Goal: Information Seeking & Learning: Learn about a topic

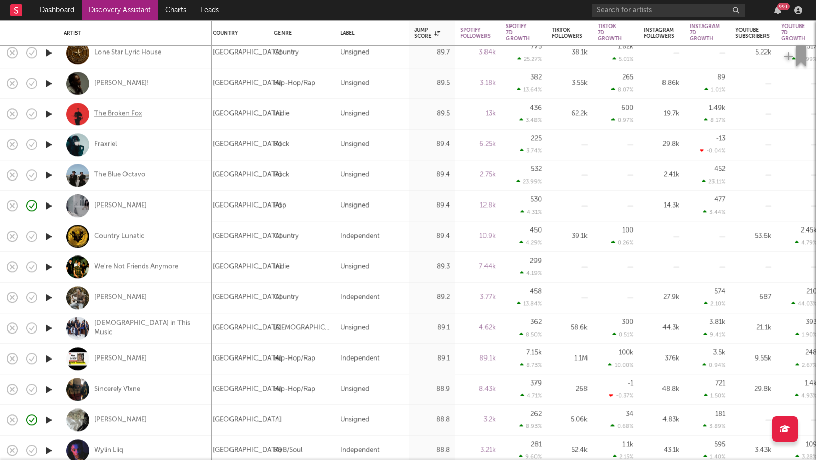
click at [125, 112] on div "The Broken Fox" at bounding box center [118, 114] width 48 height 9
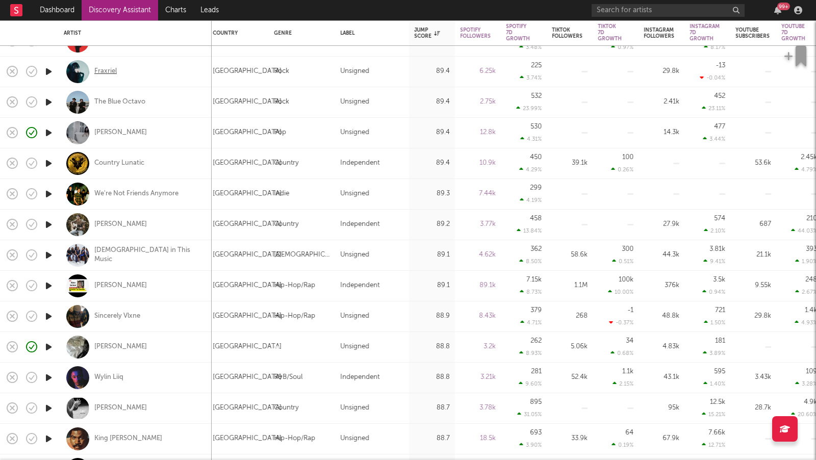
click at [102, 71] on div "Fraxriel" at bounding box center [105, 71] width 22 height 9
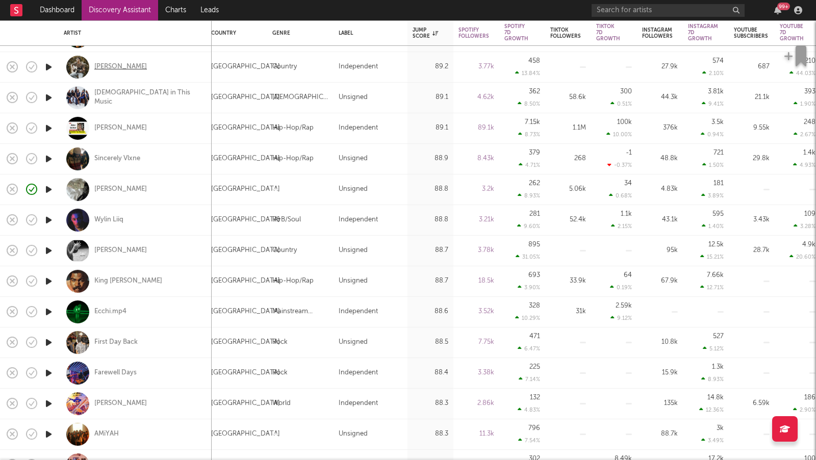
click at [119, 64] on div "Landon Wilks" at bounding box center [120, 67] width 53 height 9
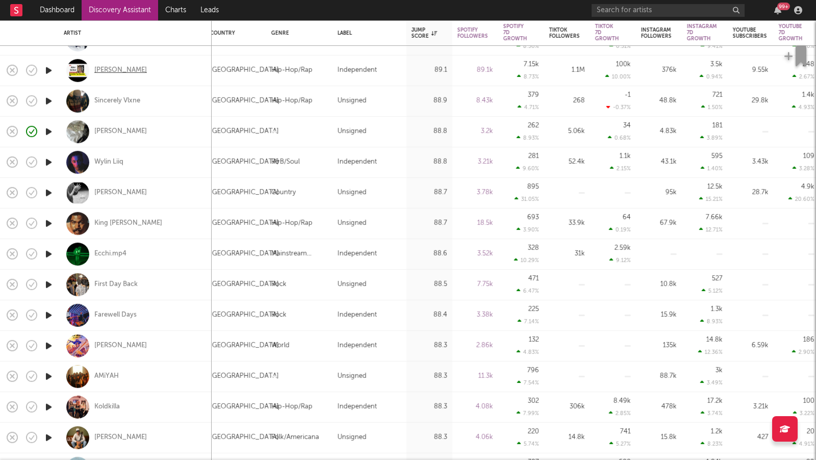
click at [107, 71] on div "Alex Schor" at bounding box center [120, 70] width 53 height 9
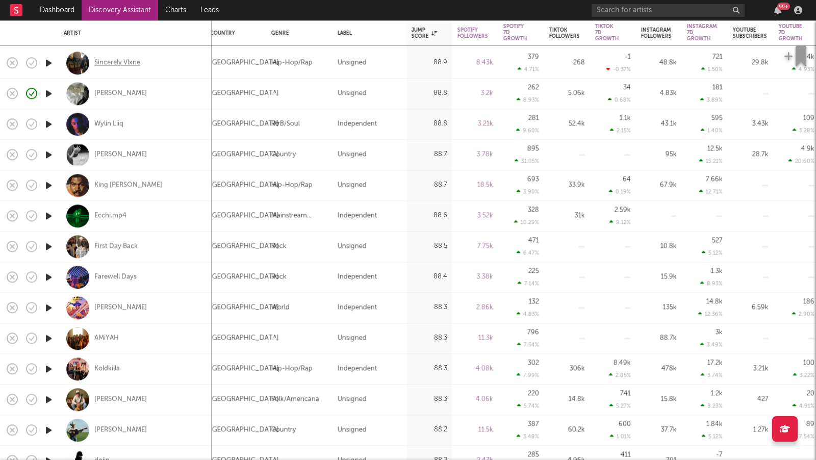
click at [139, 63] on div "Sincerely Vlxne" at bounding box center [117, 63] width 46 height 9
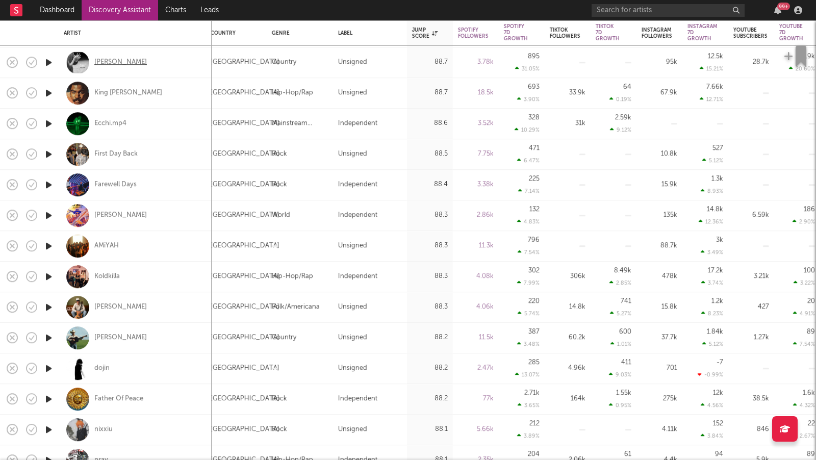
click at [115, 60] on div "Karla Davis" at bounding box center [120, 62] width 53 height 9
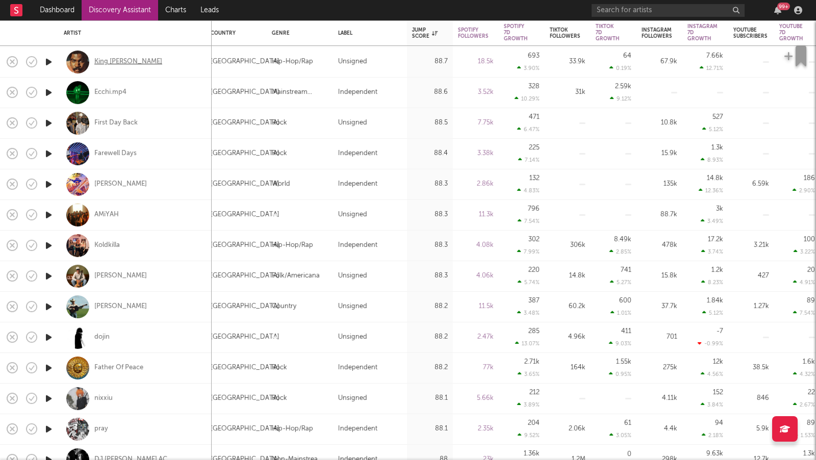
click at [121, 65] on div "King Willonius" at bounding box center [128, 62] width 68 height 9
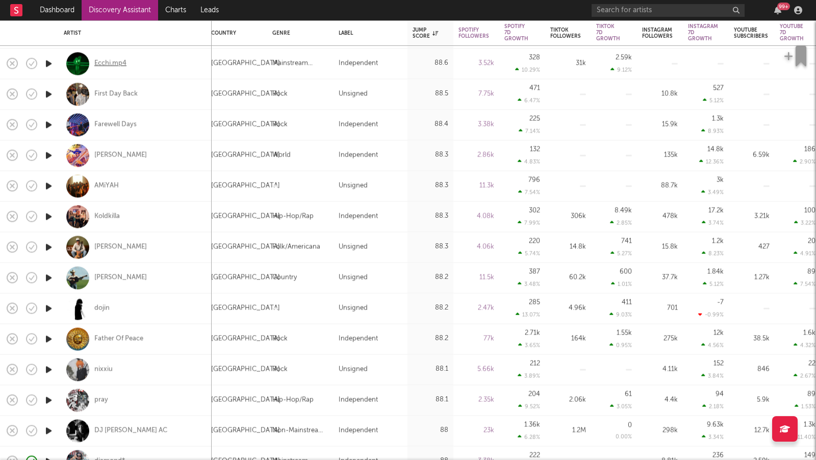
click at [118, 66] on div "Ecchi.mp4" at bounding box center [110, 63] width 32 height 9
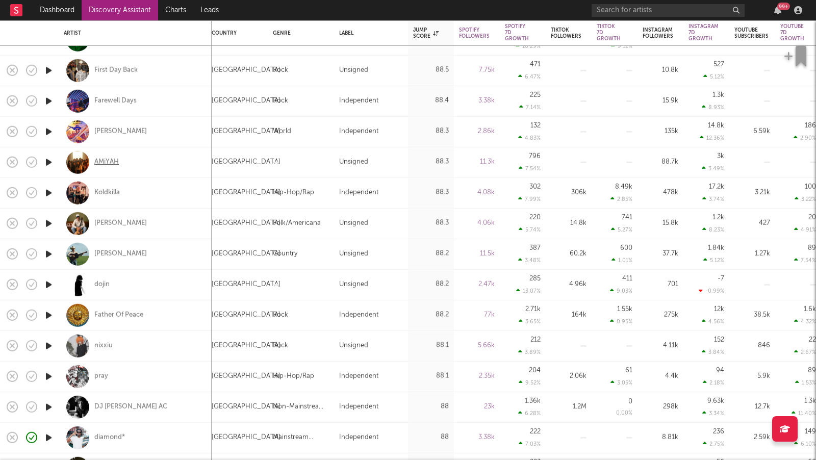
click at [115, 165] on div "AMiYAH" at bounding box center [106, 162] width 24 height 9
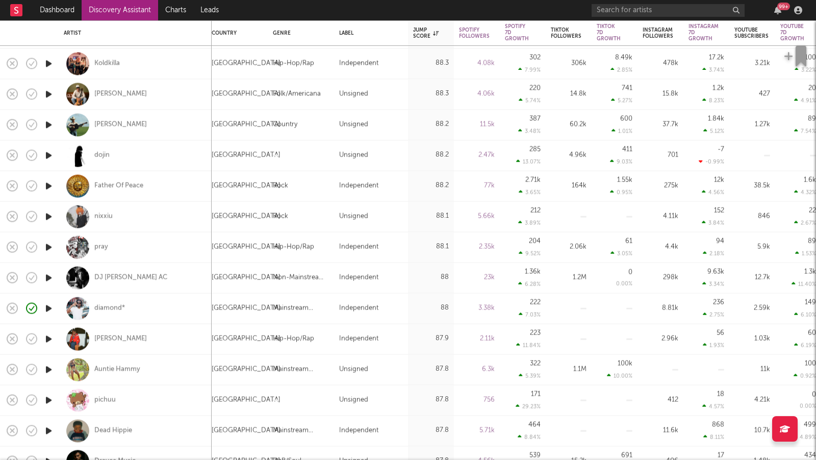
click at [103, 69] on div "Koldkilla" at bounding box center [135, 63] width 143 height 30
select select "1w"
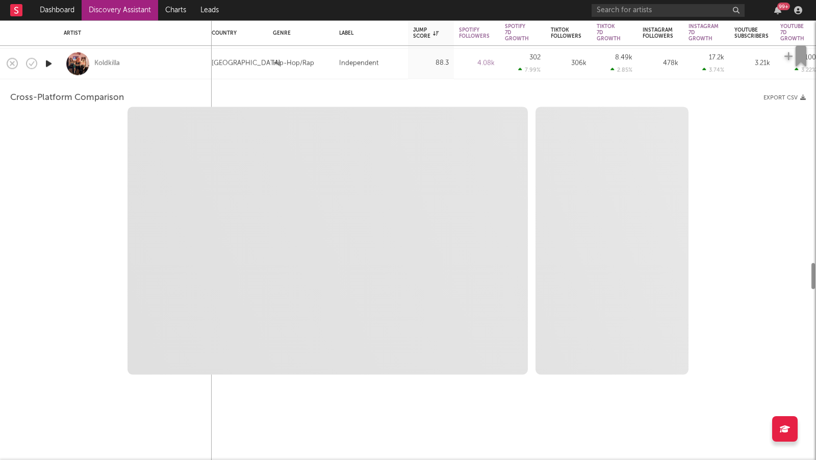
select select "6m"
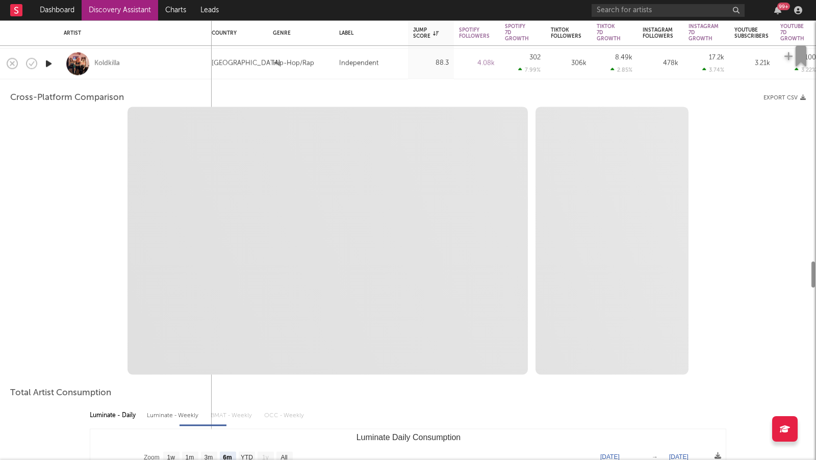
click at [154, 65] on div "Koldkilla" at bounding box center [135, 63] width 143 height 30
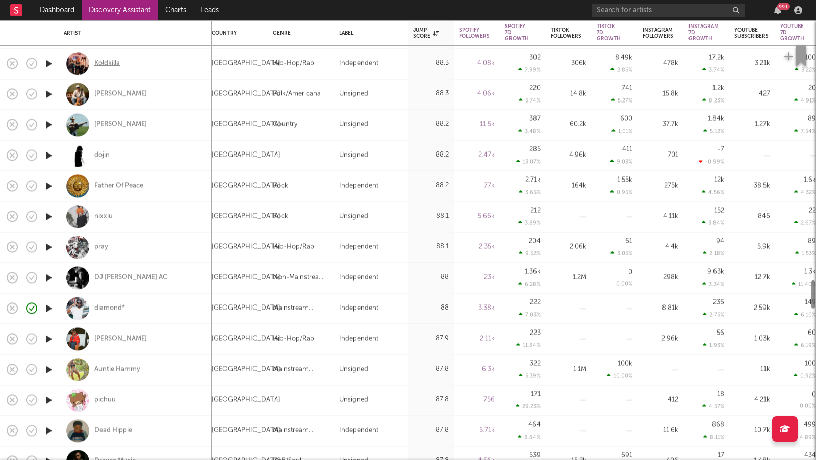
click at [102, 65] on div "Koldkilla" at bounding box center [107, 63] width 26 height 9
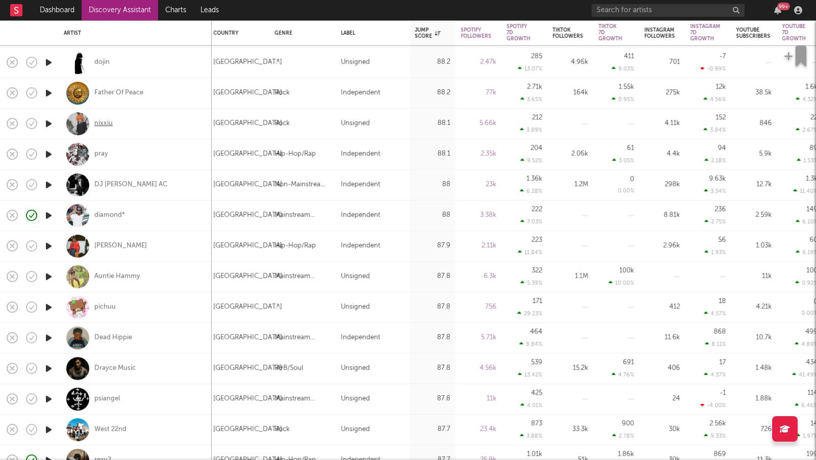
click at [102, 122] on div "nixxiu" at bounding box center [103, 123] width 18 height 9
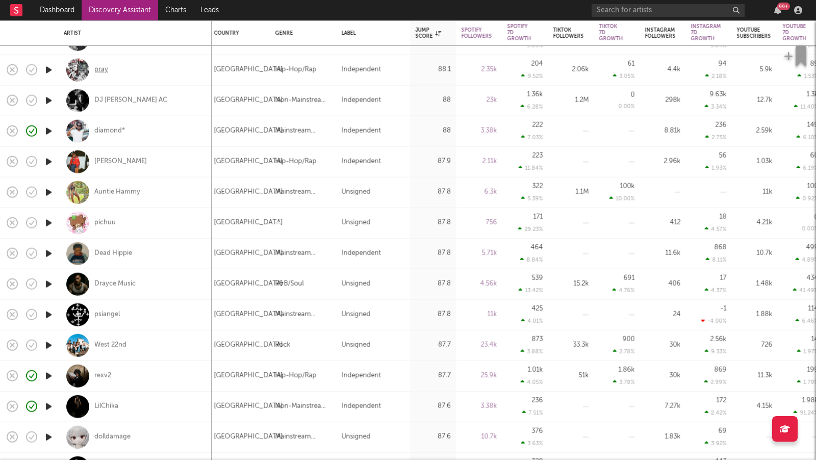
click at [104, 67] on div "pray" at bounding box center [101, 69] width 14 height 9
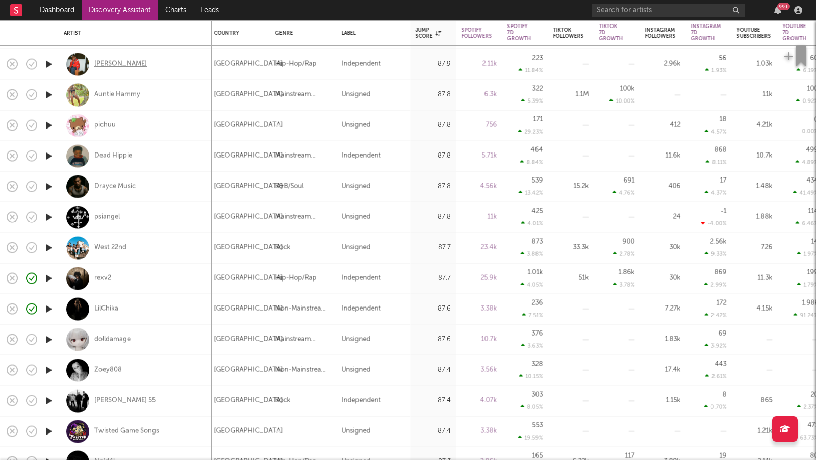
click at [120, 62] on div "Devin Donnell" at bounding box center [120, 64] width 53 height 9
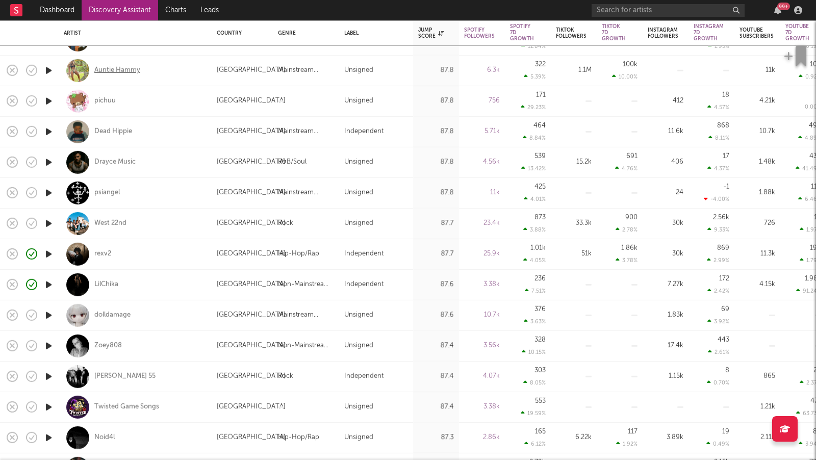
click at [129, 68] on div "Auntie Hammy" at bounding box center [117, 70] width 46 height 9
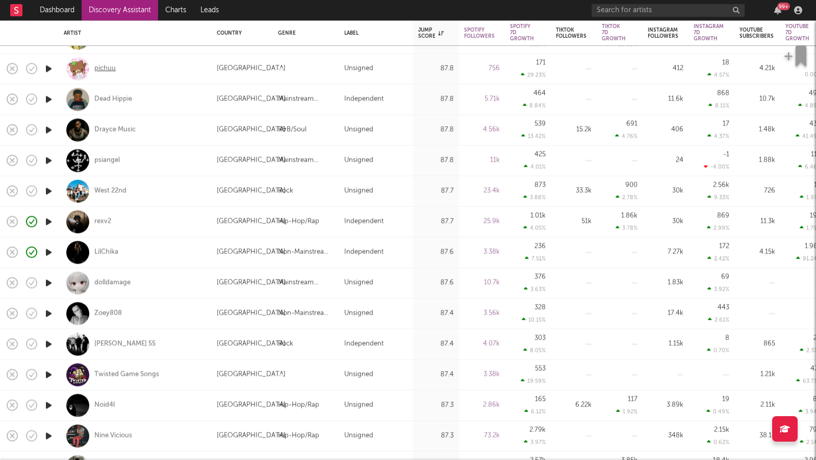
click at [105, 69] on div "pichuu" at bounding box center [104, 68] width 21 height 9
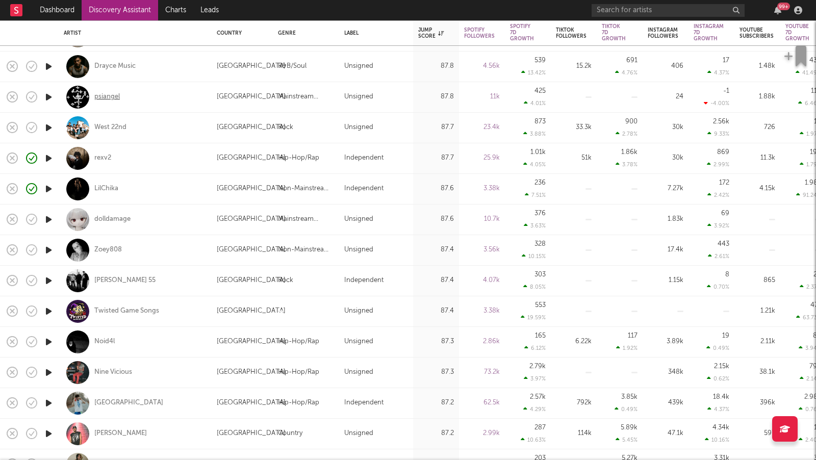
click at [113, 96] on div "psiangel" at bounding box center [107, 96] width 26 height 9
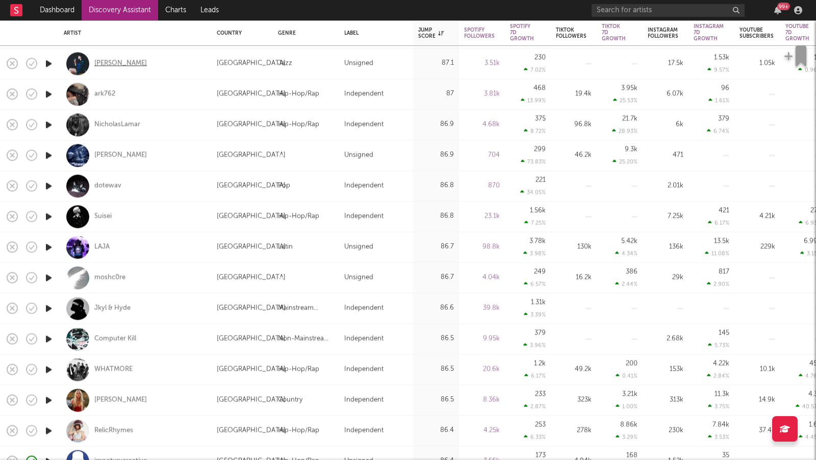
click at [127, 61] on div "Leslie Vincent" at bounding box center [120, 63] width 53 height 9
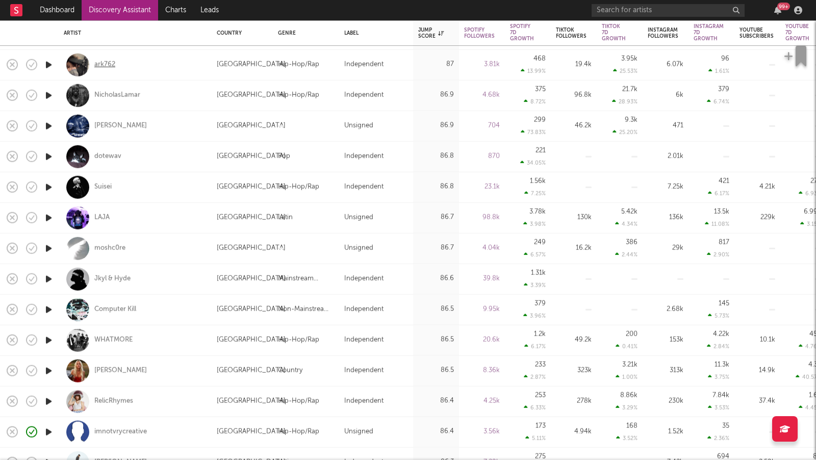
click at [107, 61] on div "ark762" at bounding box center [104, 64] width 21 height 9
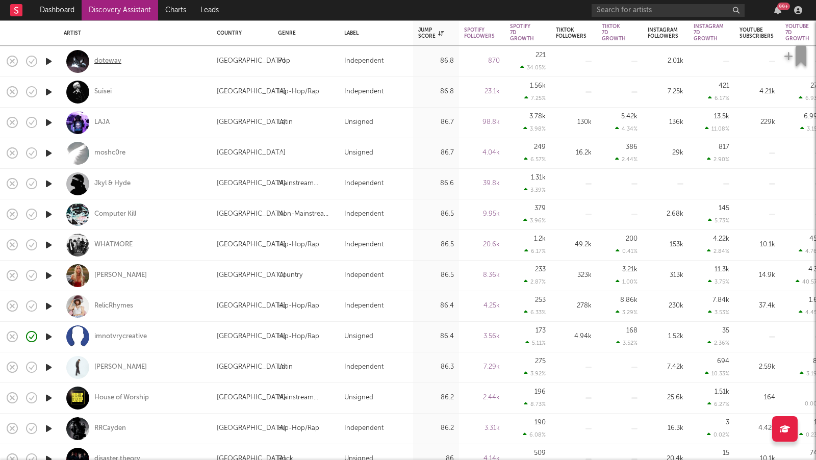
click at [105, 61] on div "dotewav" at bounding box center [107, 61] width 27 height 9
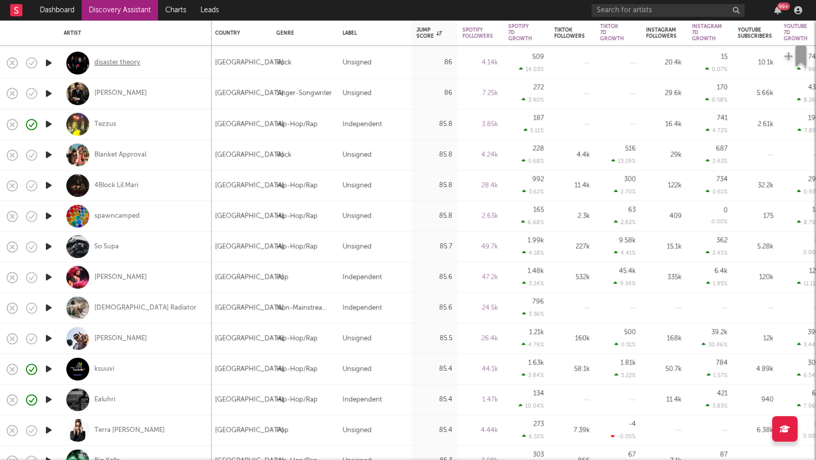
click at [114, 62] on div "disaster theory" at bounding box center [117, 63] width 46 height 9
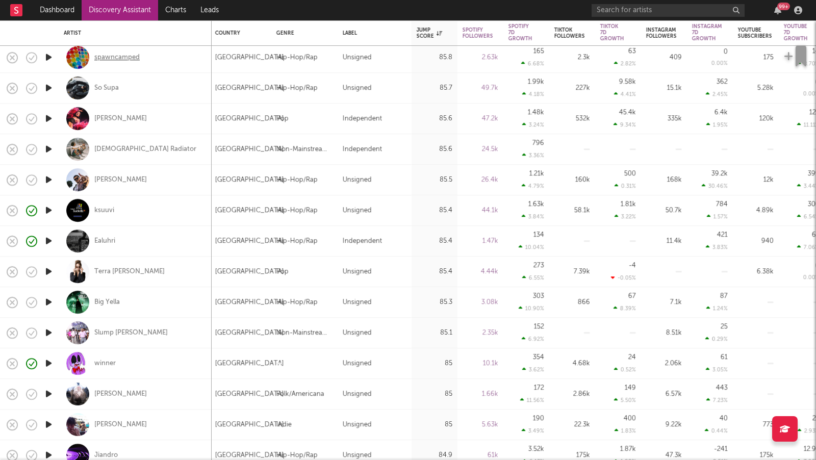
click at [118, 54] on div "spawncamped" at bounding box center [116, 57] width 45 height 9
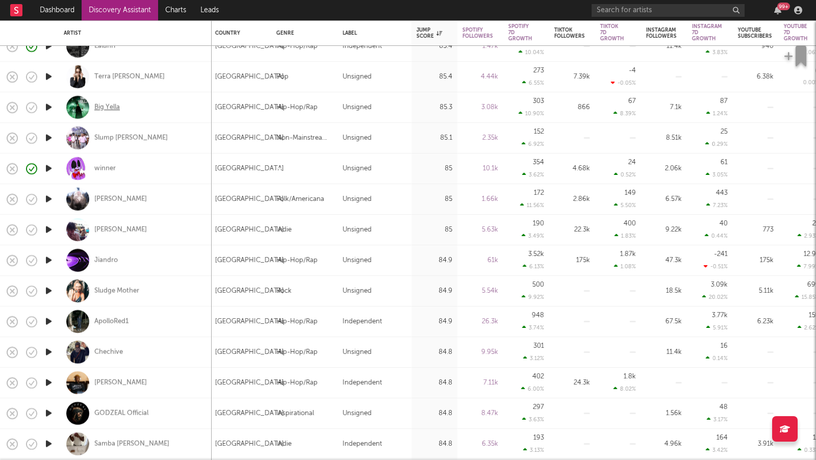
click at [114, 104] on div "Big Yella" at bounding box center [107, 107] width 26 height 9
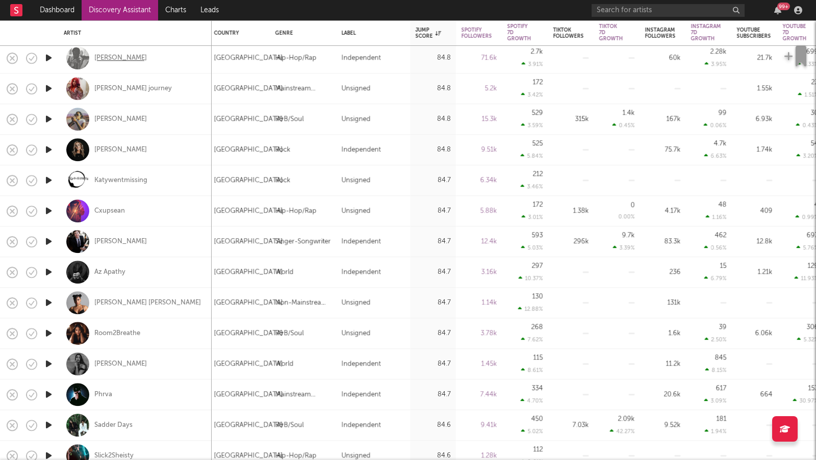
click at [111, 60] on div "Lucy Bedroque" at bounding box center [120, 58] width 53 height 9
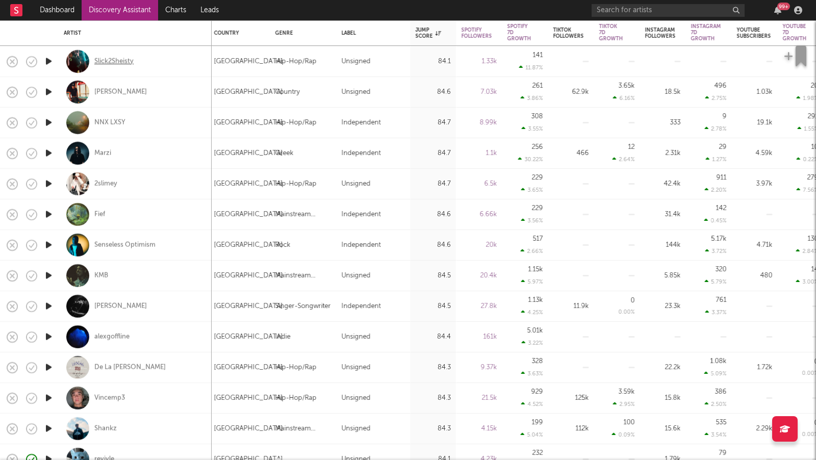
click at [112, 58] on div "Slick2Sheisty" at bounding box center [113, 61] width 39 height 9
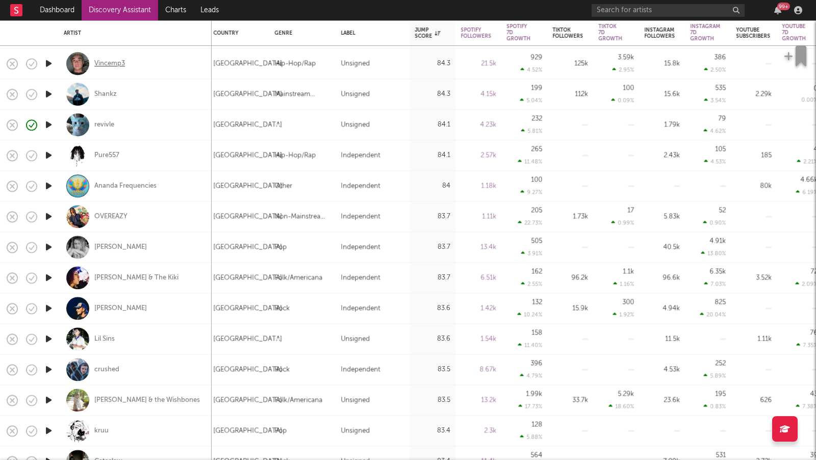
click at [101, 63] on div "Vincemp3" at bounding box center [109, 63] width 31 height 9
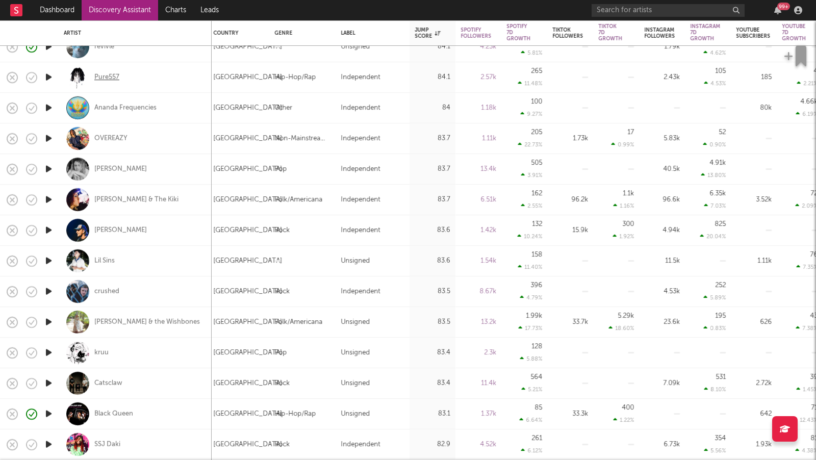
click at [99, 77] on div "Pure557" at bounding box center [106, 77] width 25 height 9
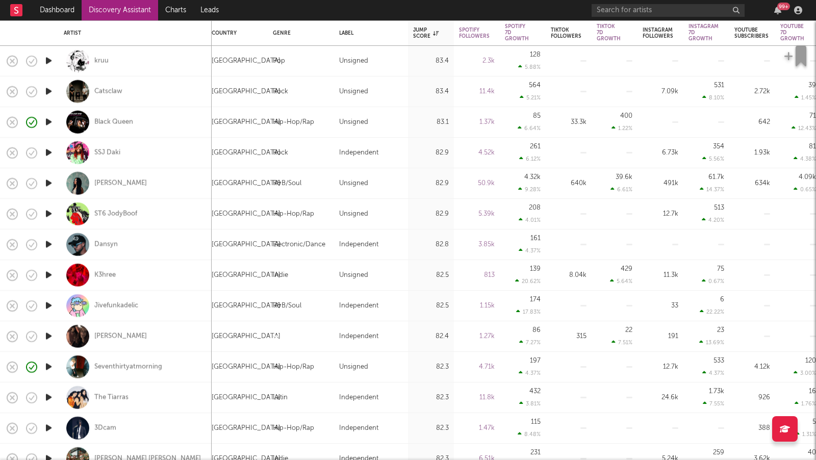
click at [113, 96] on div "Catsclaw" at bounding box center [135, 92] width 143 height 30
select select "1w"
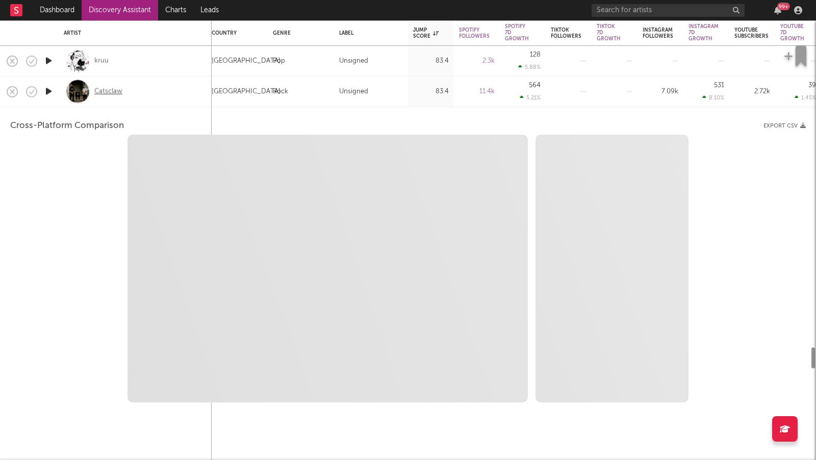
select select "6m"
click at [138, 90] on div "Catsclaw" at bounding box center [135, 92] width 143 height 30
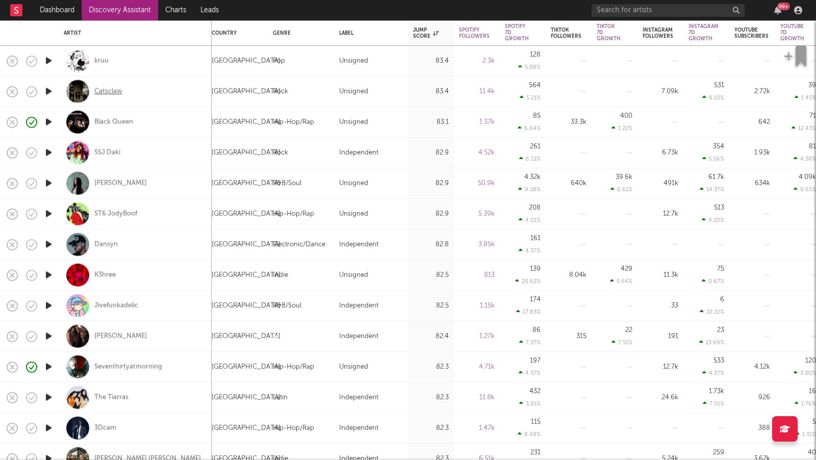
click at [117, 92] on div "Catsclaw" at bounding box center [108, 91] width 28 height 9
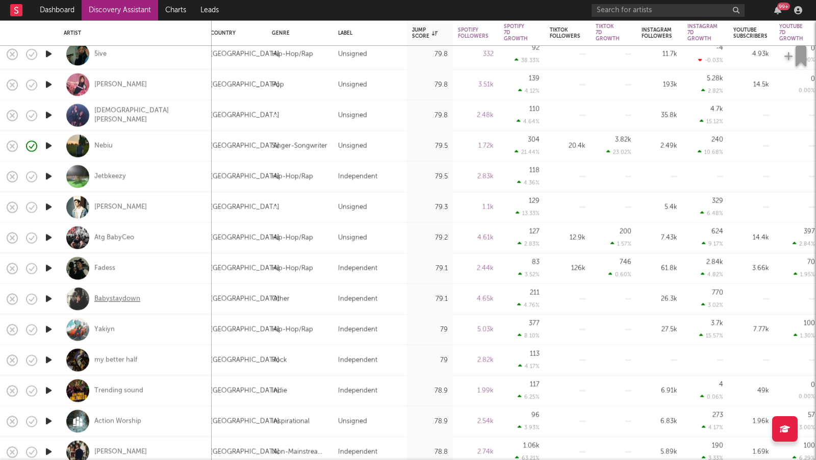
click at [131, 298] on div "Babystaydown" at bounding box center [117, 298] width 46 height 9
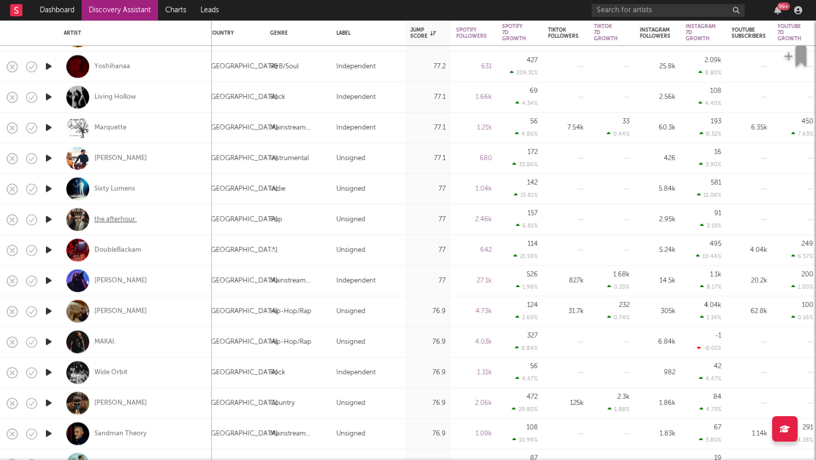
click at [119, 221] on div "the afterhour." at bounding box center [115, 219] width 42 height 9
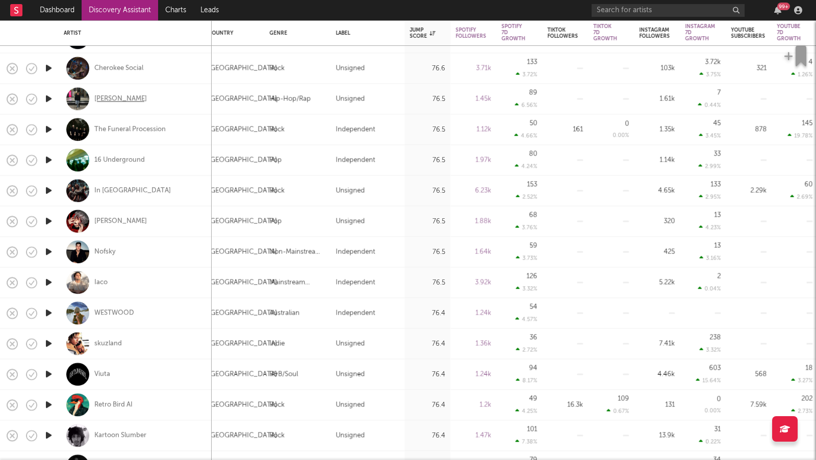
click at [111, 99] on div "Yung Sick" at bounding box center [120, 98] width 53 height 9
click at [132, 9] on link "Discovery Assistant" at bounding box center [120, 10] width 77 height 20
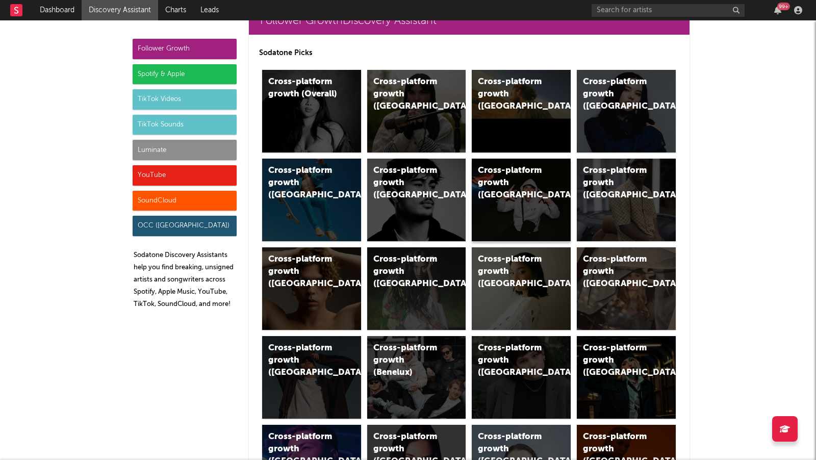
scroll to position [37, 0]
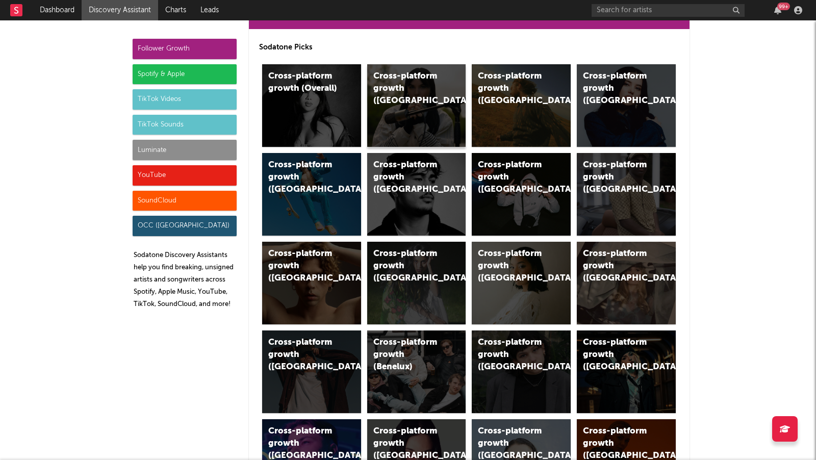
click at [391, 100] on div "Cross-platform growth (UK)" at bounding box center [416, 105] width 99 height 83
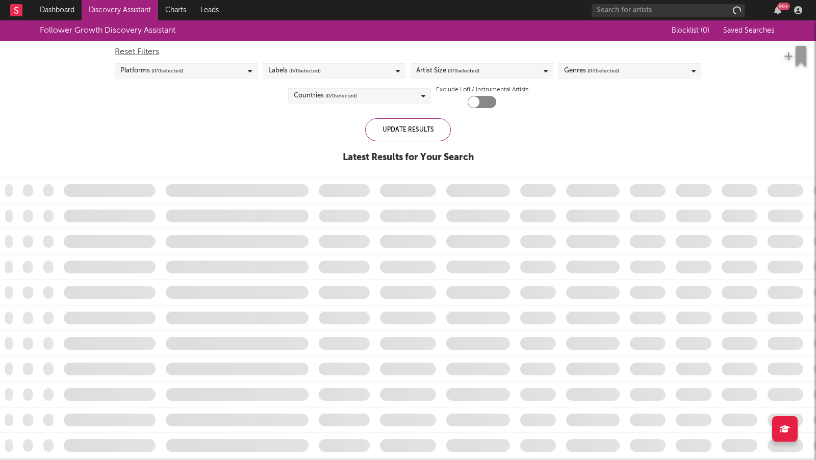
checkbox input "true"
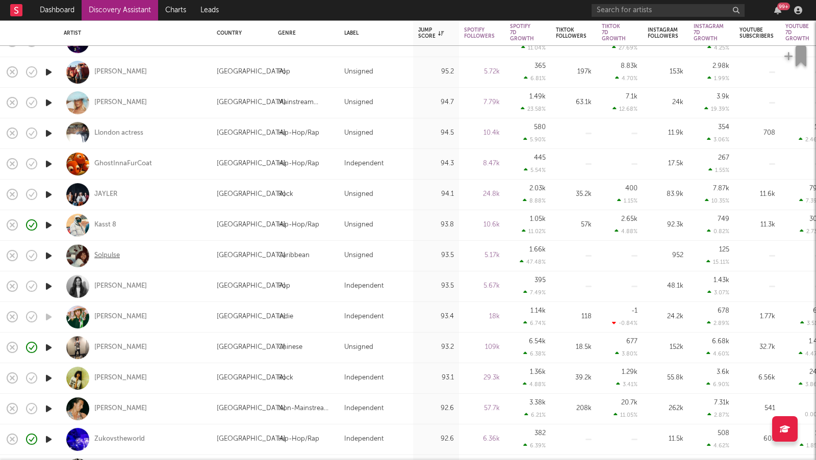
click at [113, 254] on div "Solpulse" at bounding box center [107, 256] width 26 height 9
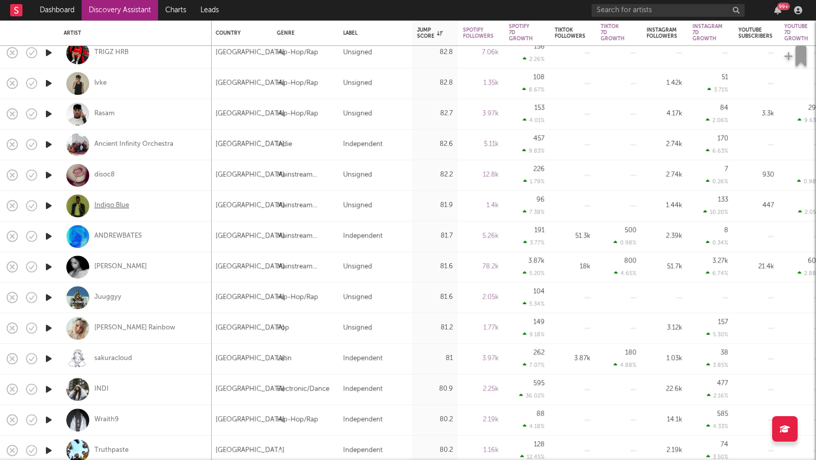
click at [109, 205] on div "Indigo Blue" at bounding box center [111, 206] width 35 height 9
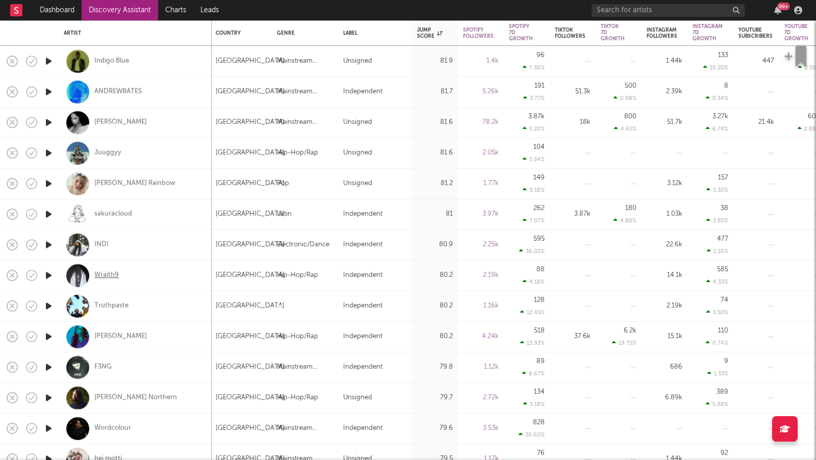
click at [103, 276] on div "Wraith9" at bounding box center [106, 275] width 24 height 9
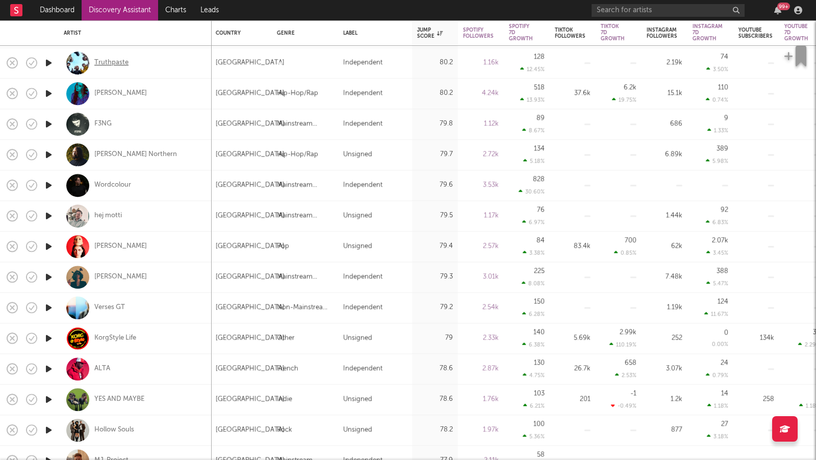
click at [123, 60] on div "Truthpaste" at bounding box center [111, 63] width 34 height 9
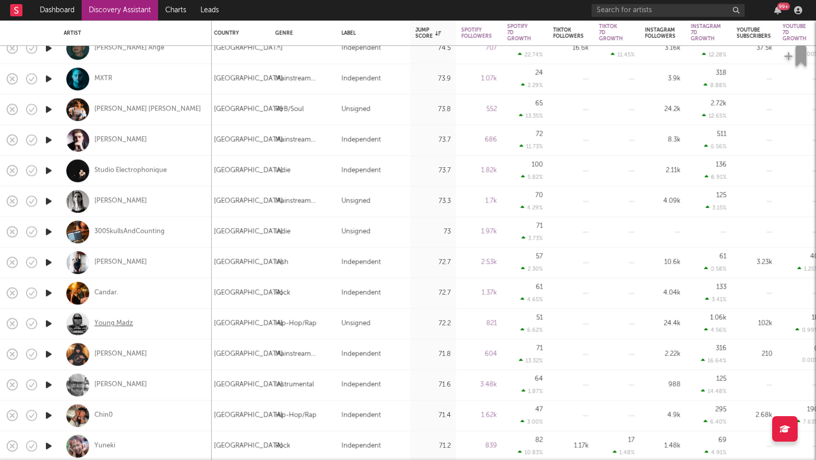
click at [125, 325] on div "Young Madz" at bounding box center [113, 323] width 39 height 9
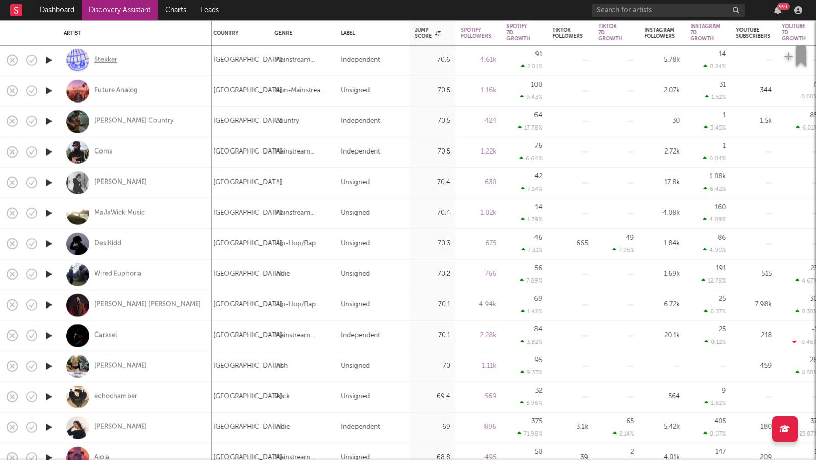
click at [112, 60] on div "Stekker" at bounding box center [105, 60] width 23 height 9
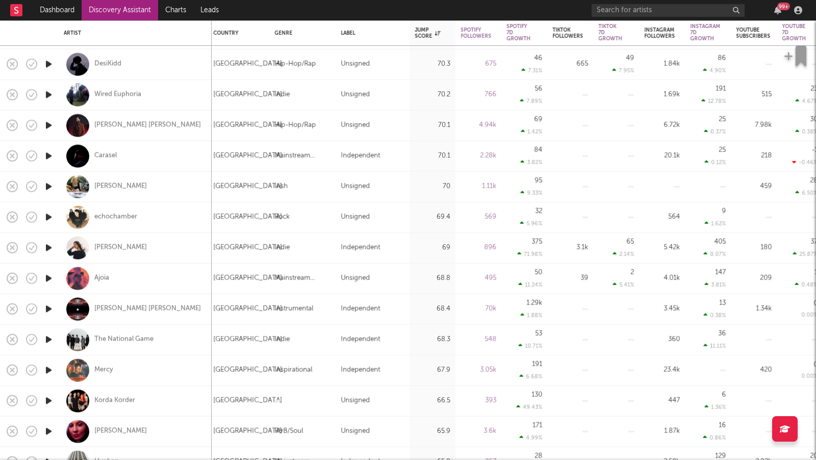
click at [91, 154] on div "Carasel" at bounding box center [135, 156] width 143 height 30
select select "1w"
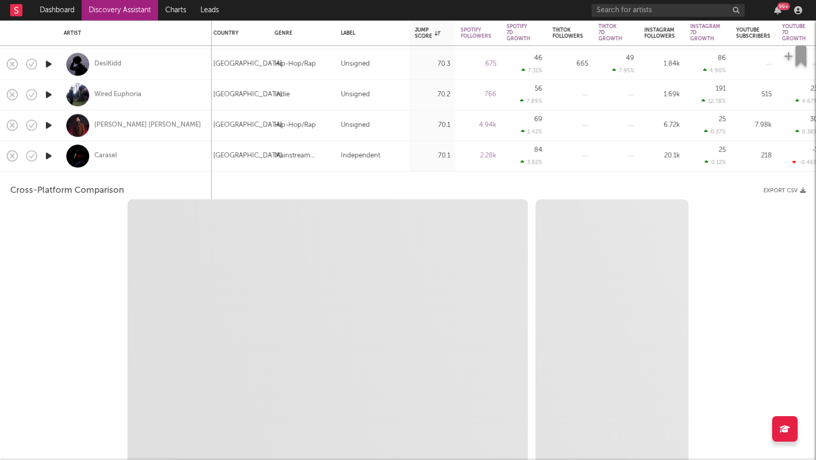
click at [162, 149] on div "Carasel" at bounding box center [135, 156] width 143 height 30
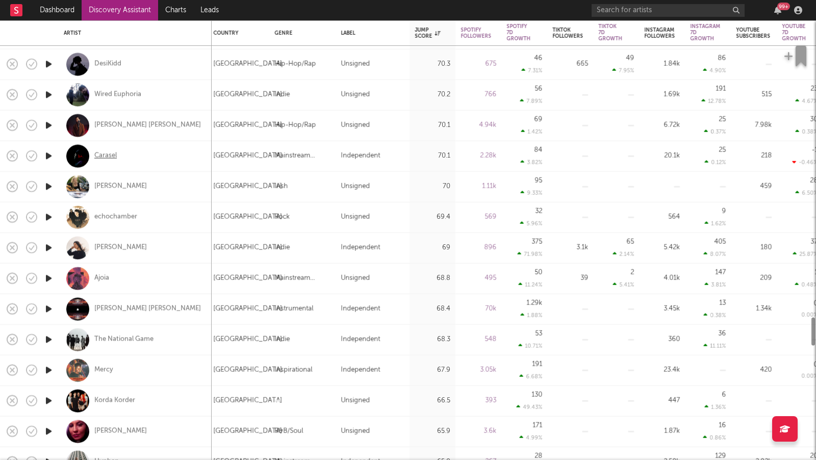
click at [107, 155] on div "Carasel" at bounding box center [105, 156] width 22 height 9
click at [120, 95] on div "Wired Euphoria" at bounding box center [117, 94] width 47 height 9
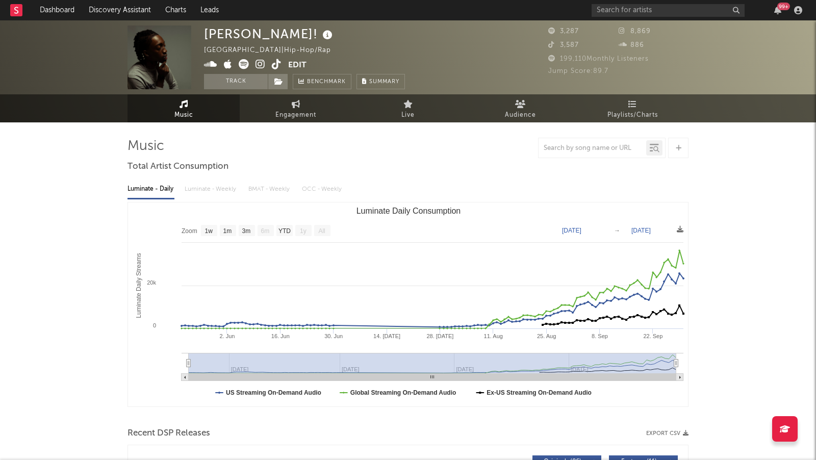
select select "1w"
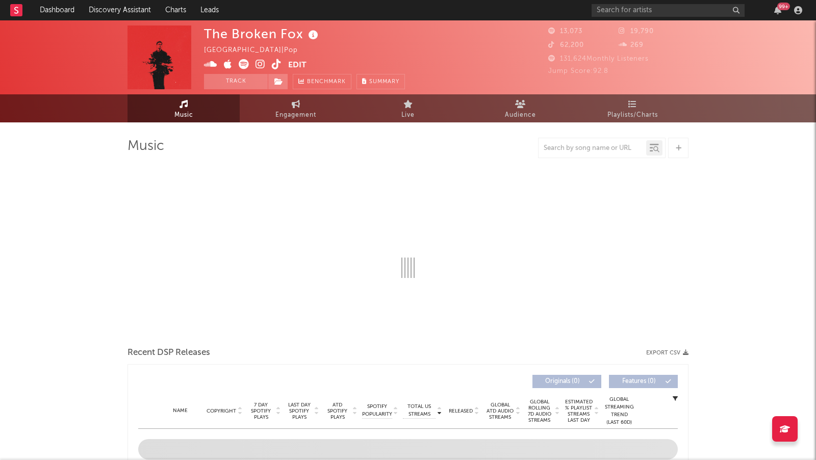
select select "1w"
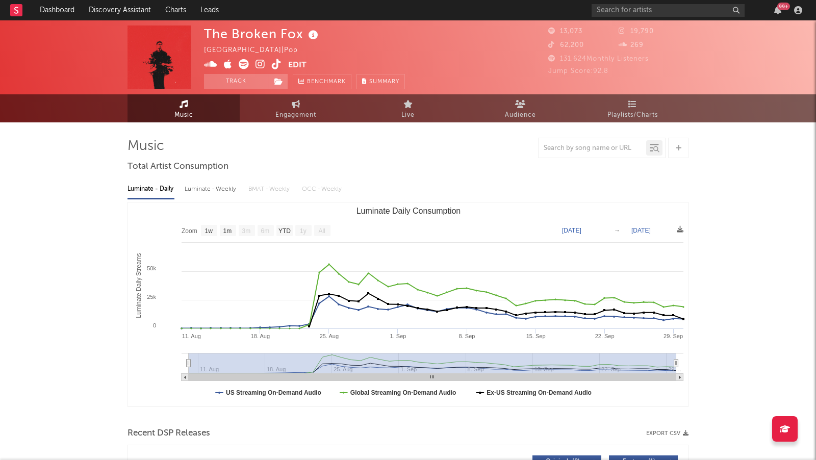
click at [258, 60] on icon at bounding box center [261, 64] width 10 height 10
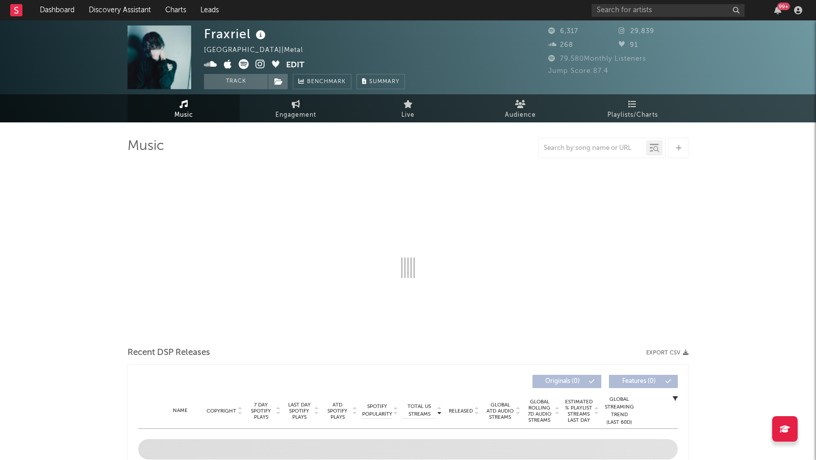
click at [260, 61] on icon at bounding box center [261, 64] width 10 height 10
select select "6m"
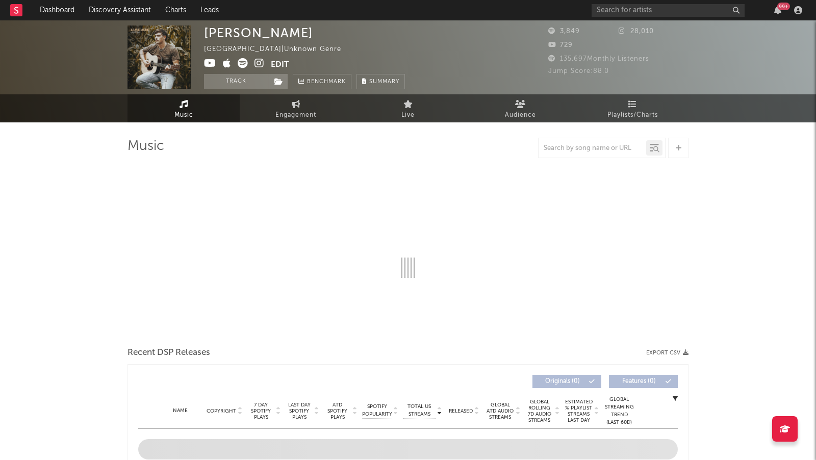
select select "1w"
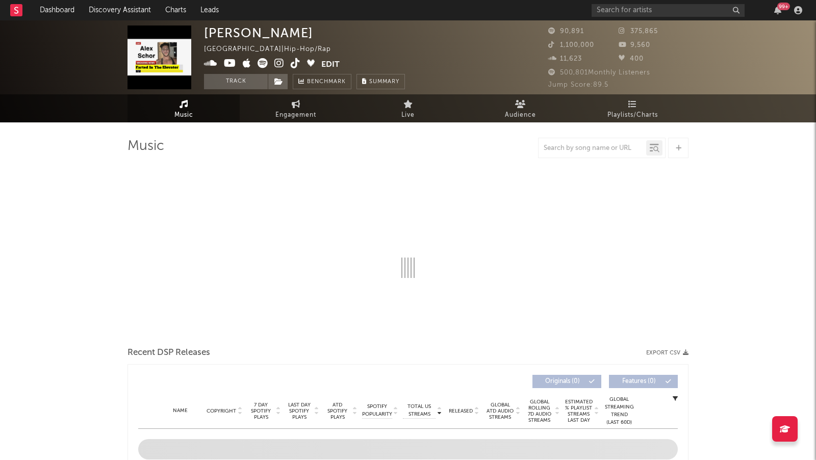
select select "6m"
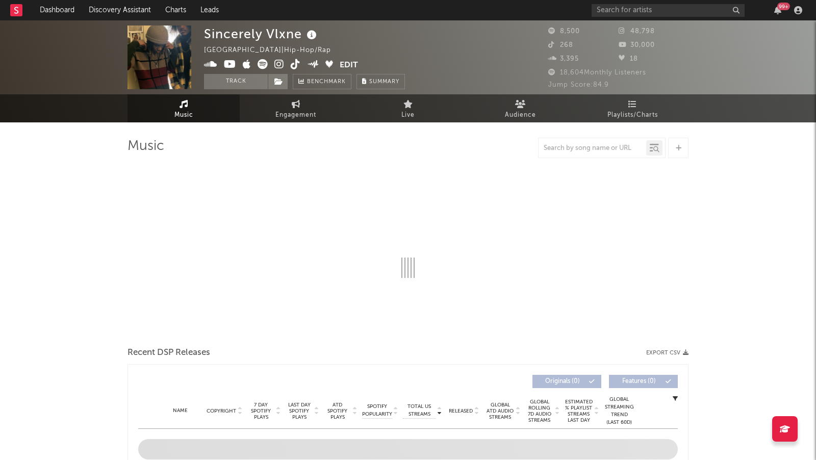
select select "6m"
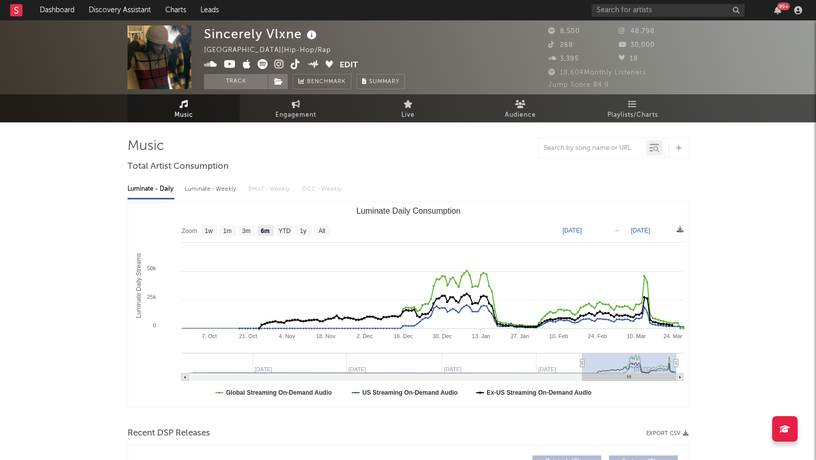
click at [280, 63] on icon at bounding box center [279, 64] width 10 height 10
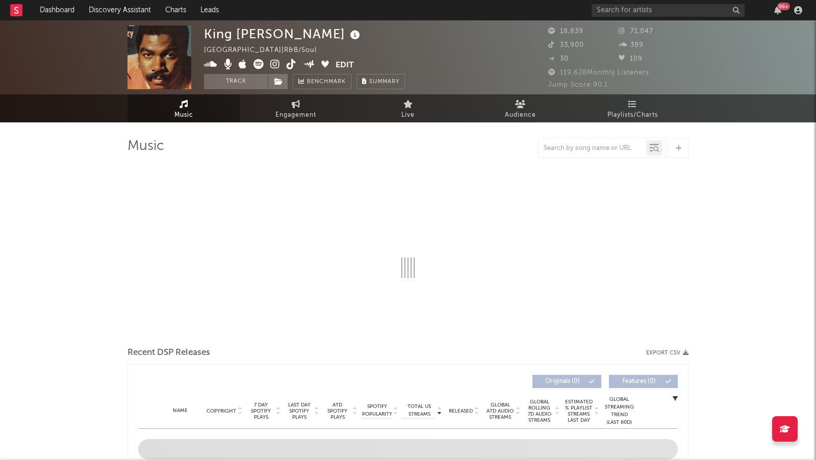
select select "6m"
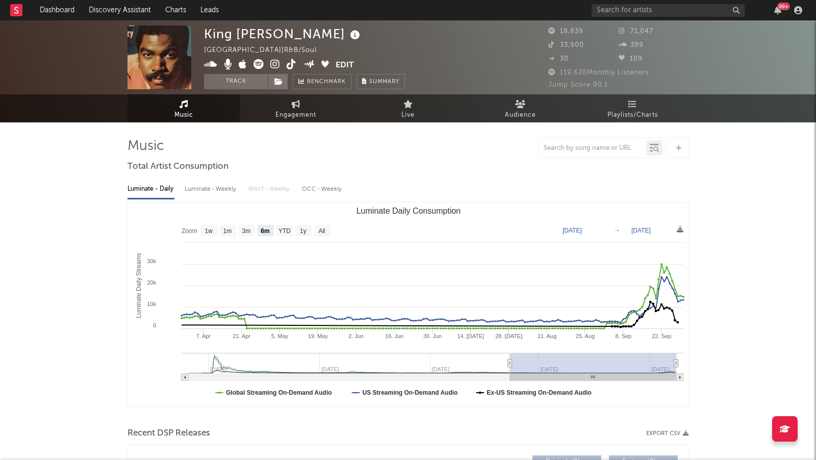
click at [274, 63] on icon at bounding box center [275, 64] width 10 height 10
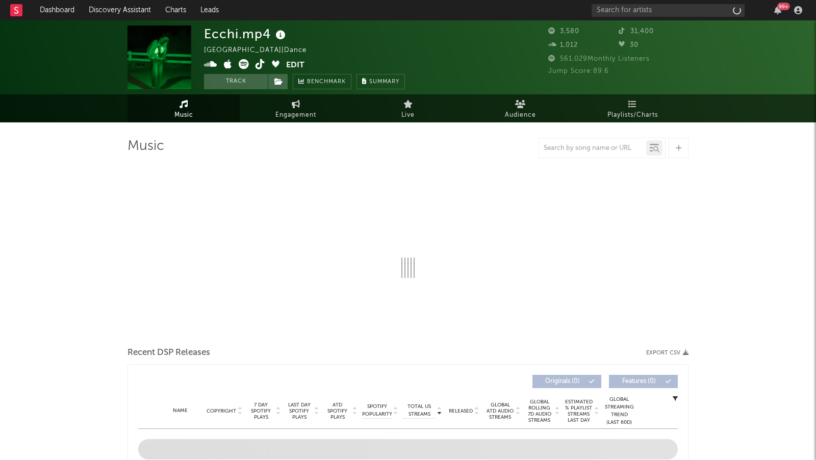
select select "1w"
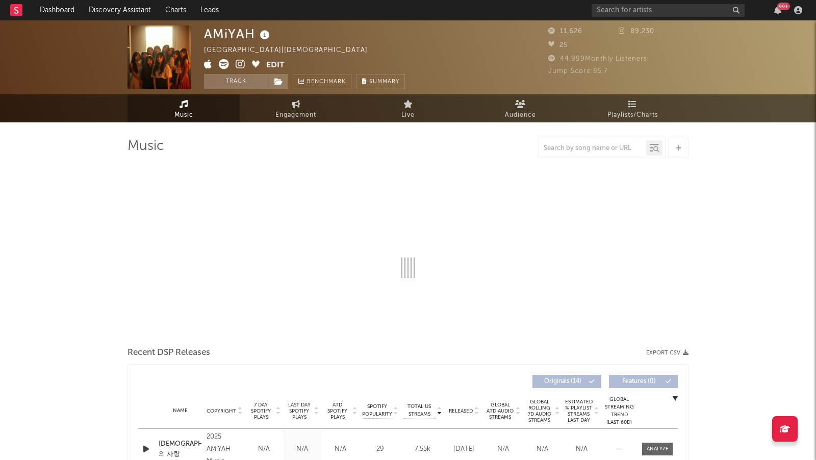
select select "1w"
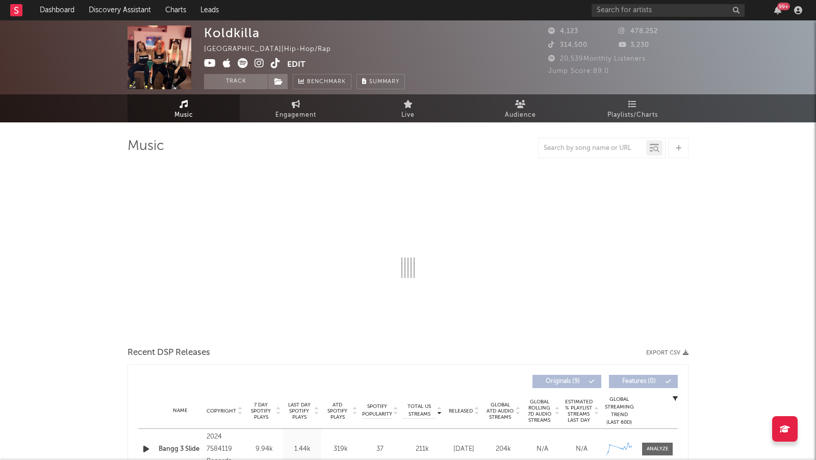
select select "6m"
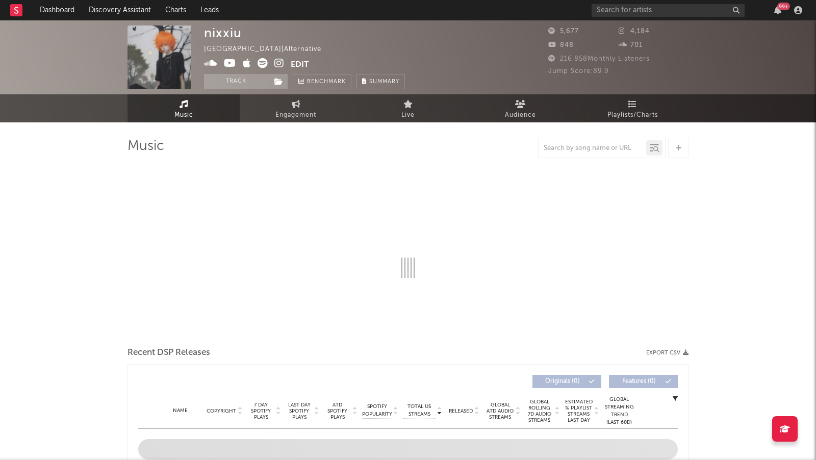
select select "6m"
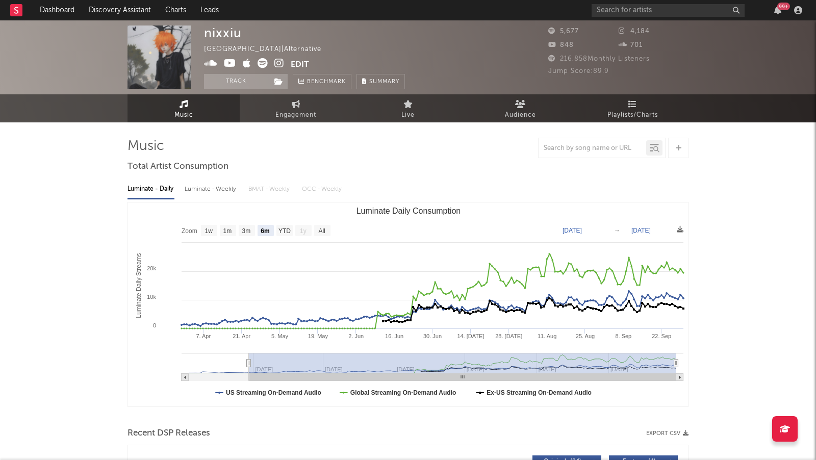
click at [279, 60] on icon at bounding box center [279, 63] width 10 height 10
click at [261, 63] on icon at bounding box center [263, 63] width 10 height 10
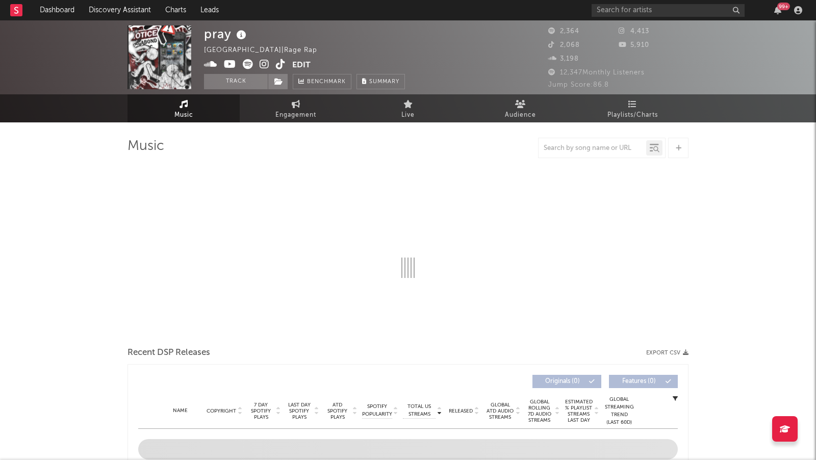
select select "1w"
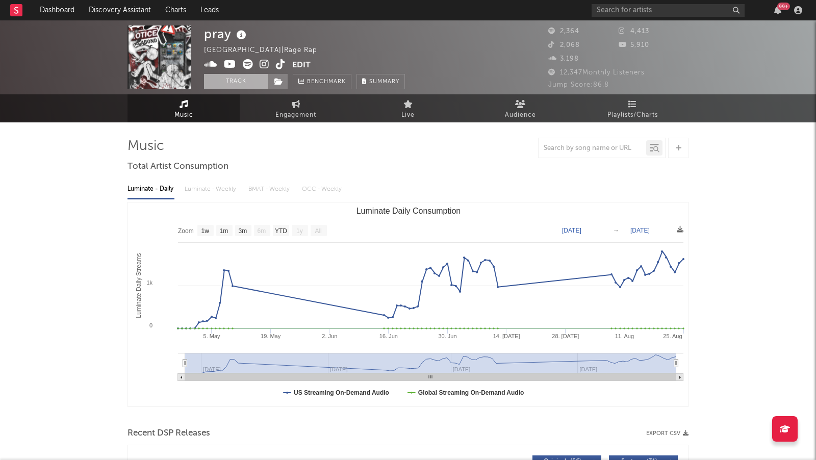
click at [227, 88] on button "Track" at bounding box center [236, 81] width 64 height 15
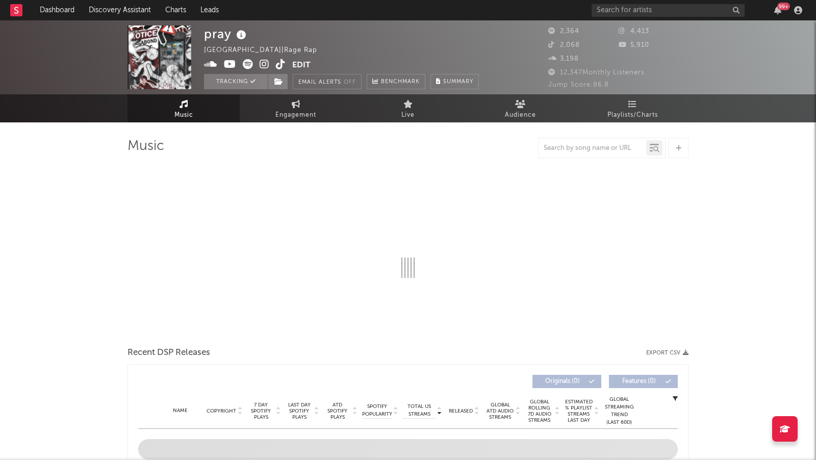
select select "1w"
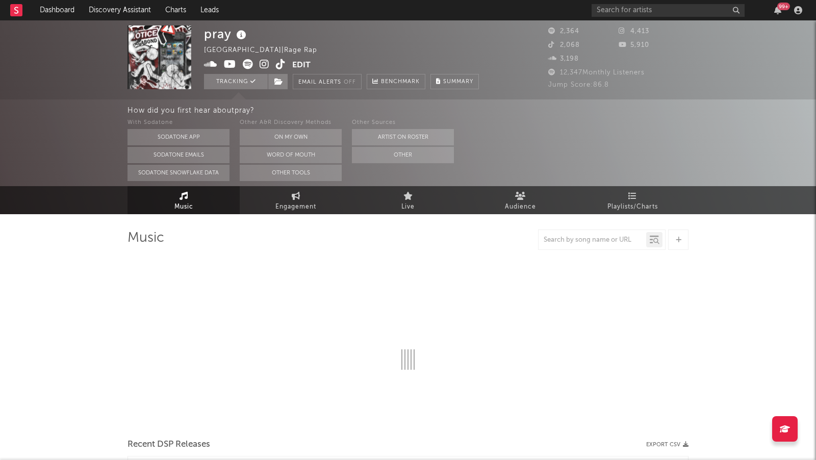
select select "1w"
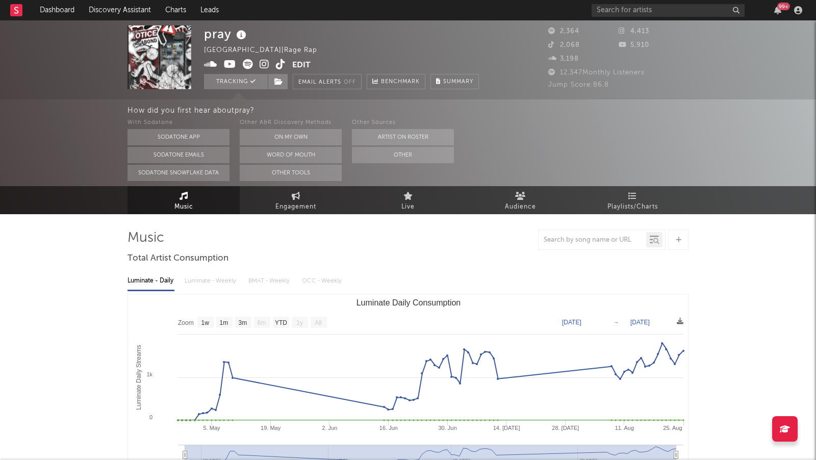
click at [261, 63] on icon at bounding box center [265, 64] width 10 height 10
click at [250, 66] on icon at bounding box center [248, 64] width 10 height 10
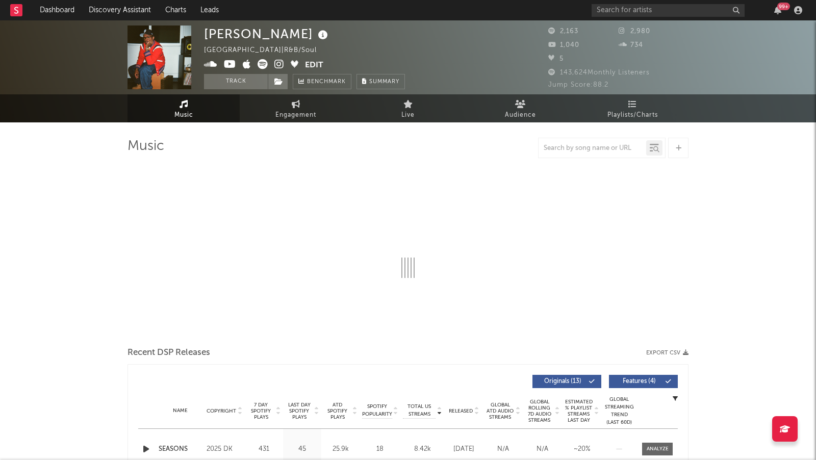
select select "1w"
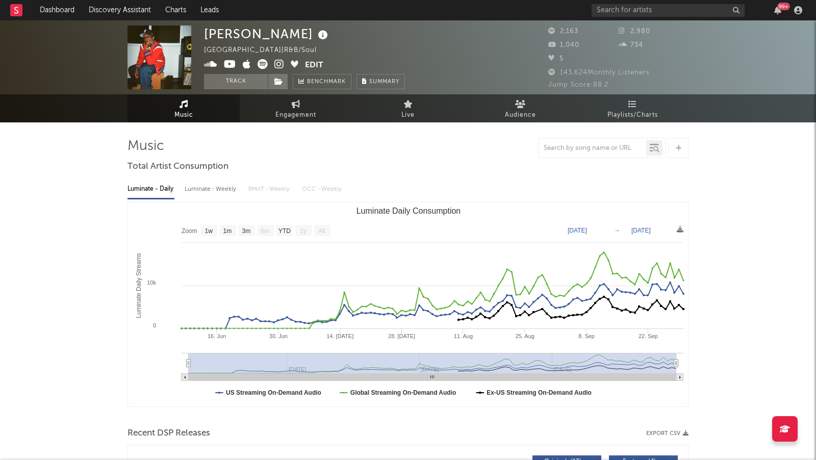
click at [274, 65] on icon at bounding box center [279, 64] width 10 height 10
click at [265, 62] on icon at bounding box center [263, 64] width 10 height 10
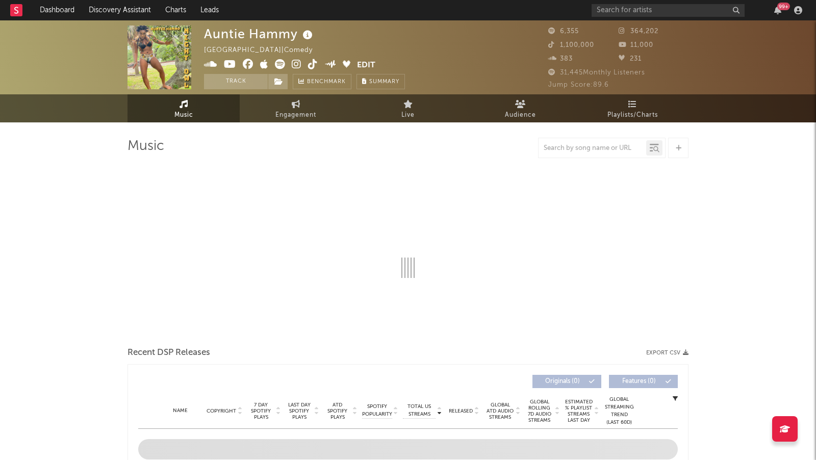
select select "6m"
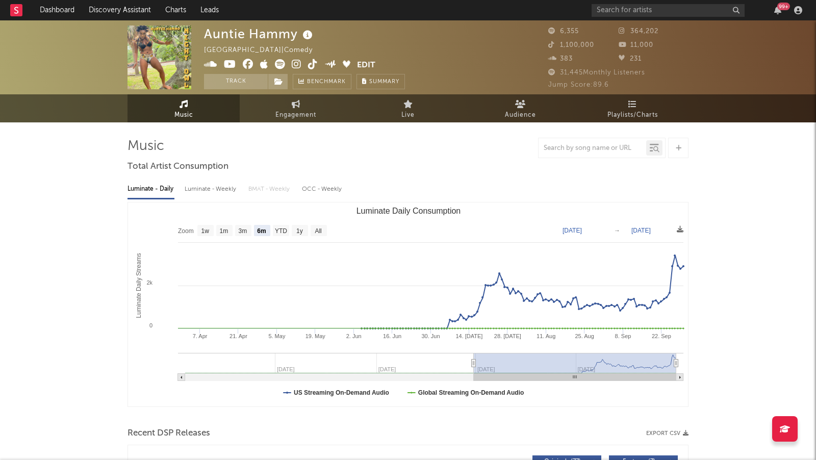
click at [297, 63] on icon at bounding box center [297, 64] width 10 height 10
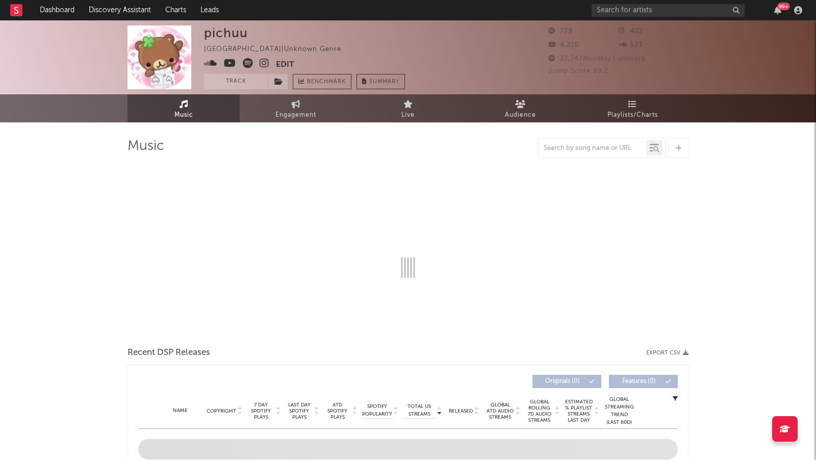
select select "1w"
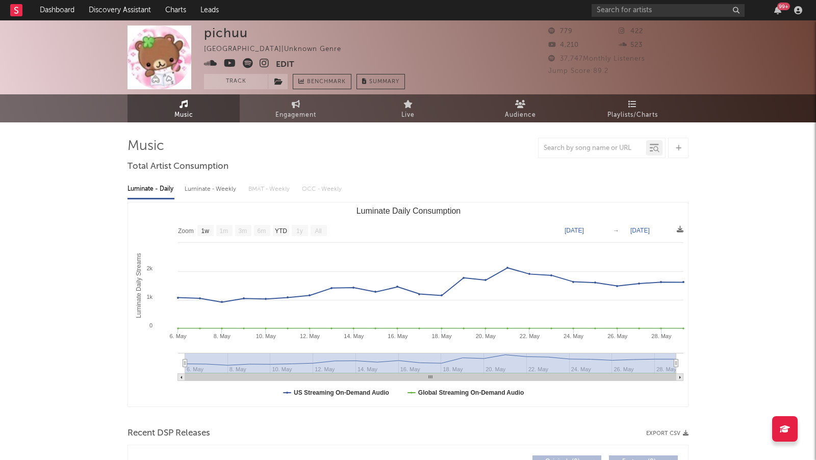
click at [265, 61] on icon at bounding box center [265, 63] width 10 height 10
click at [214, 63] on icon at bounding box center [210, 63] width 13 height 10
click at [247, 64] on icon at bounding box center [248, 63] width 10 height 10
click at [248, 62] on icon at bounding box center [248, 63] width 10 height 10
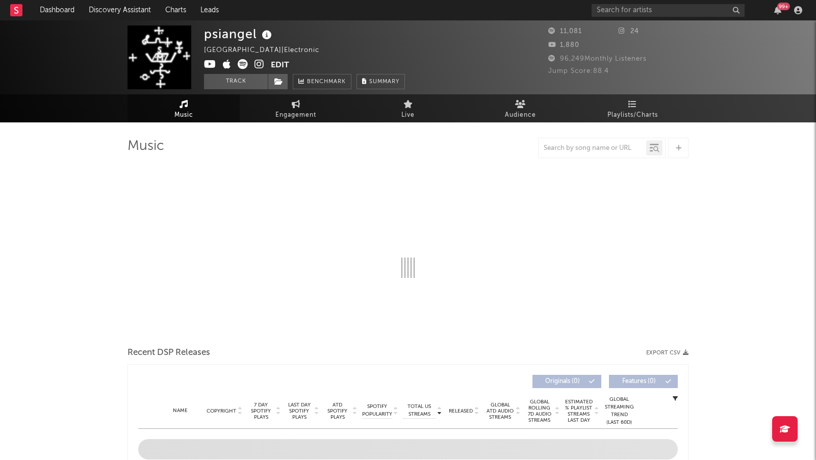
select select "1w"
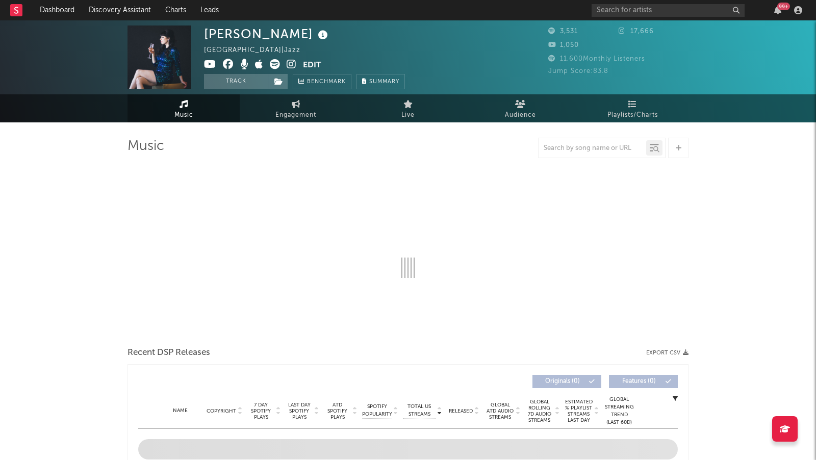
select select "1w"
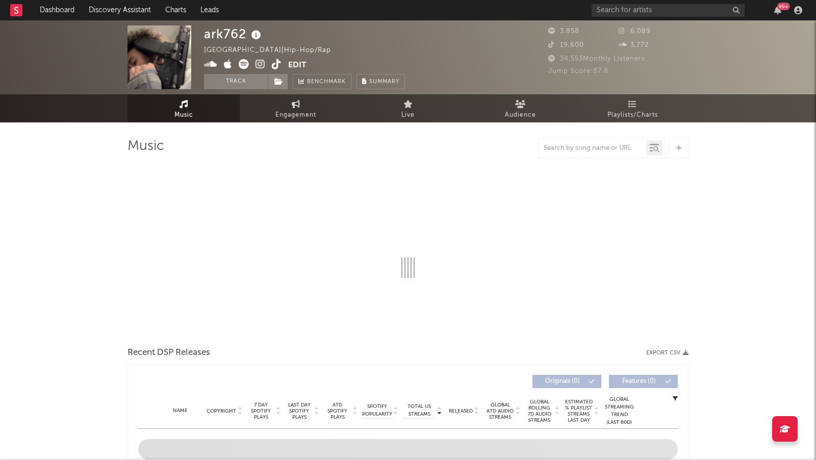
select select "6m"
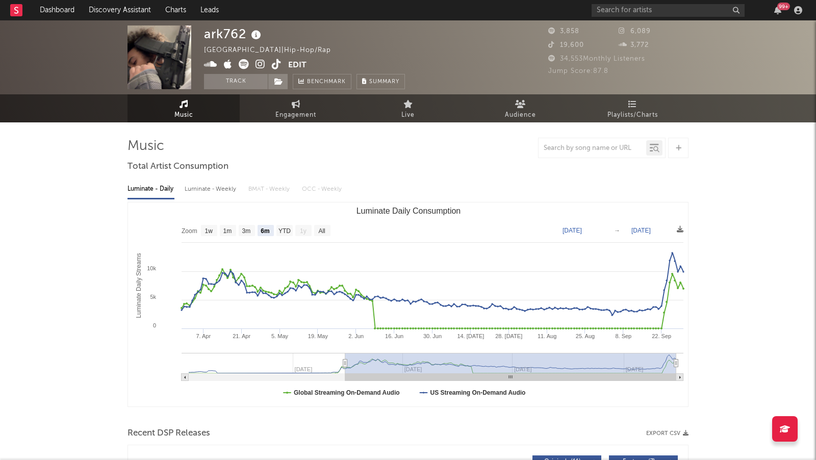
click at [260, 64] on icon at bounding box center [261, 64] width 10 height 10
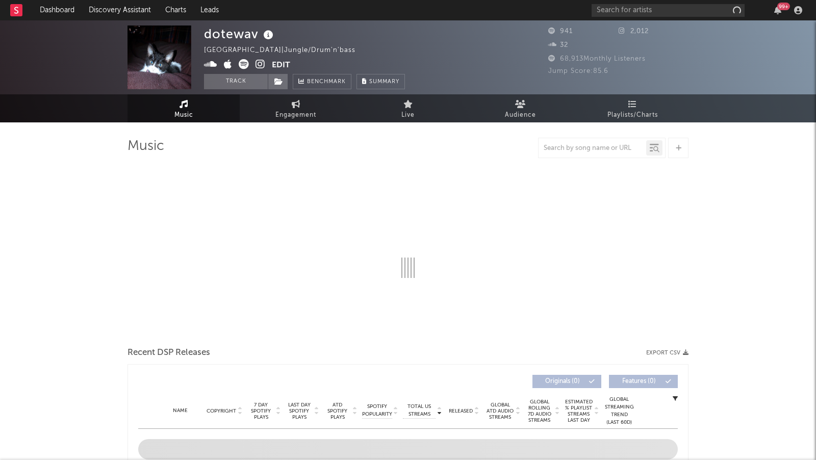
select select "1w"
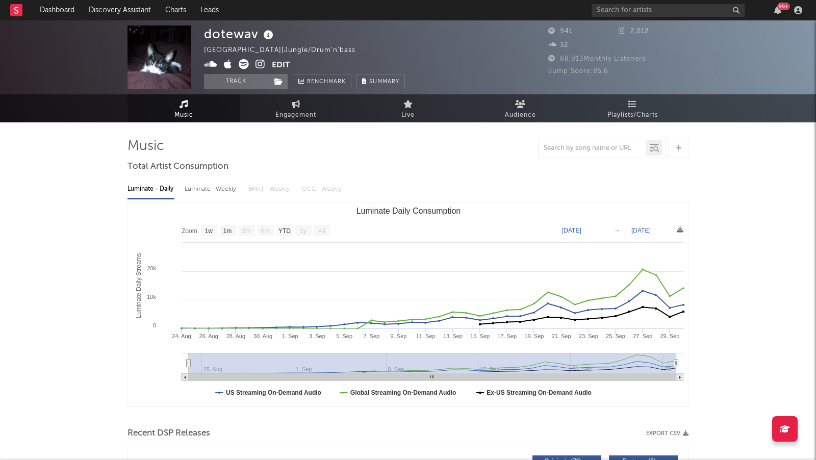
click at [261, 63] on icon at bounding box center [261, 64] width 10 height 10
click at [263, 63] on icon at bounding box center [261, 64] width 10 height 10
click at [210, 71] on span at bounding box center [238, 65] width 68 height 13
click at [212, 65] on icon at bounding box center [210, 64] width 13 height 10
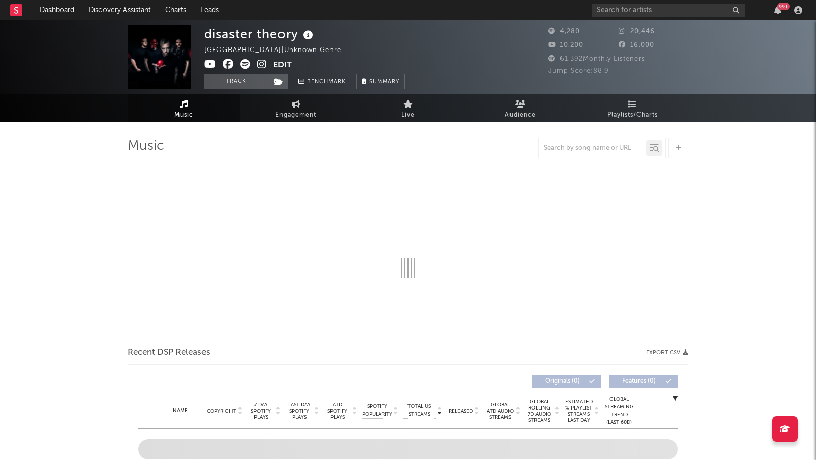
select select "6m"
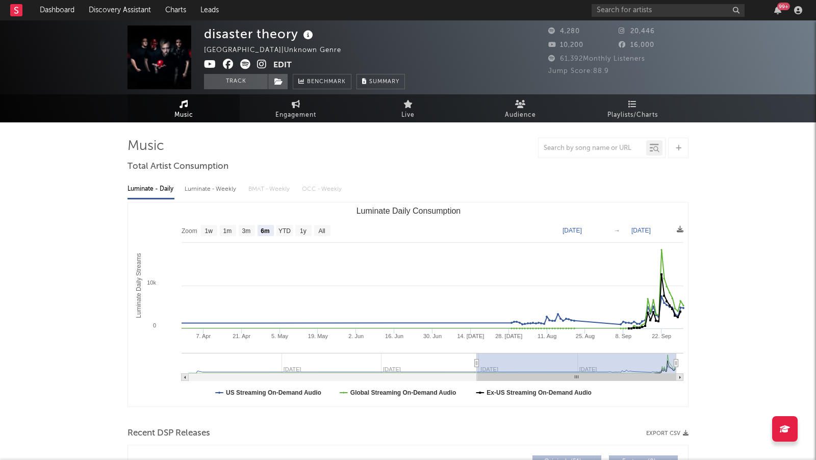
click at [264, 63] on icon at bounding box center [262, 64] width 10 height 10
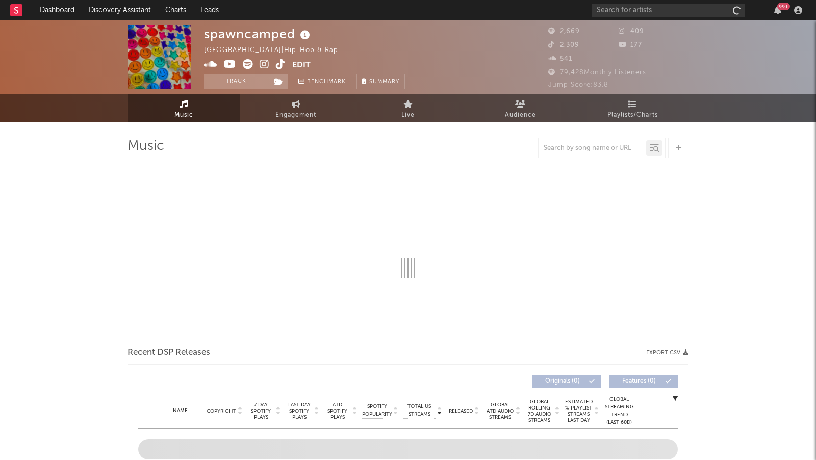
select select "1w"
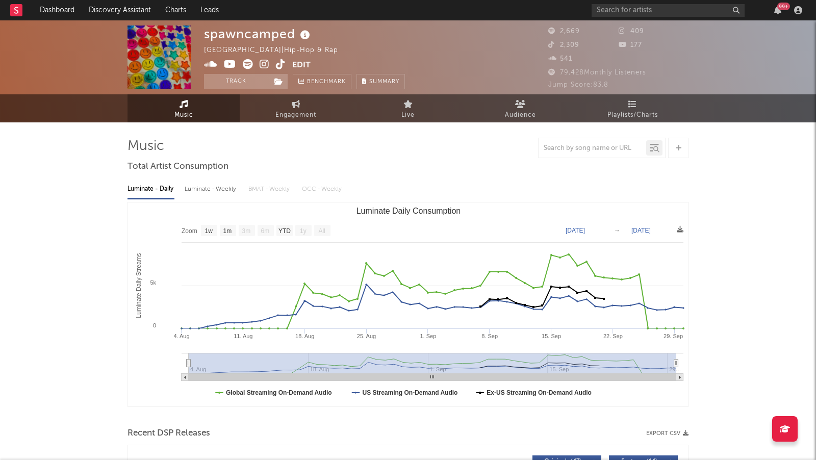
click at [266, 63] on icon at bounding box center [265, 64] width 10 height 10
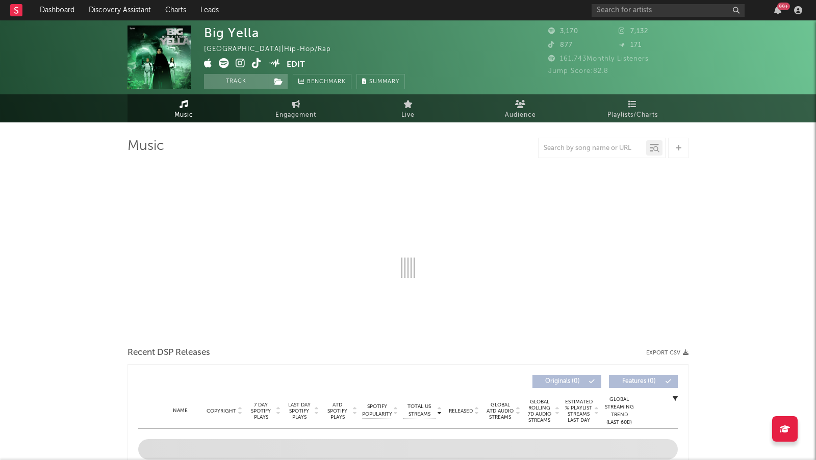
select select "1w"
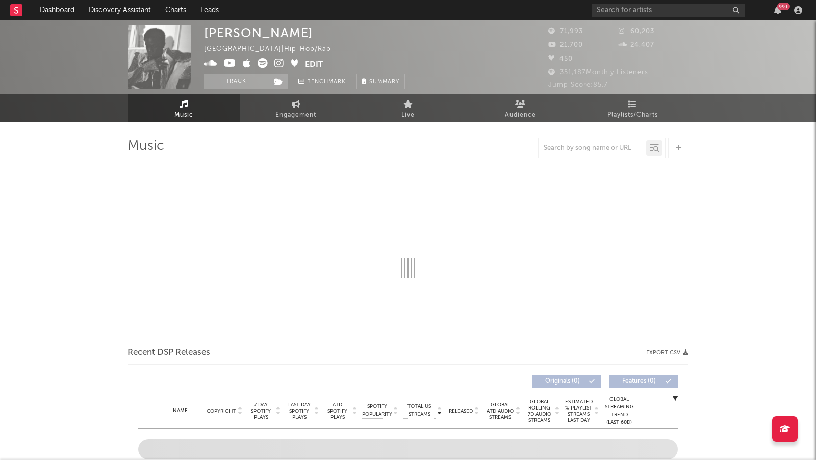
click at [278, 60] on icon at bounding box center [279, 63] width 10 height 10
select select "6m"
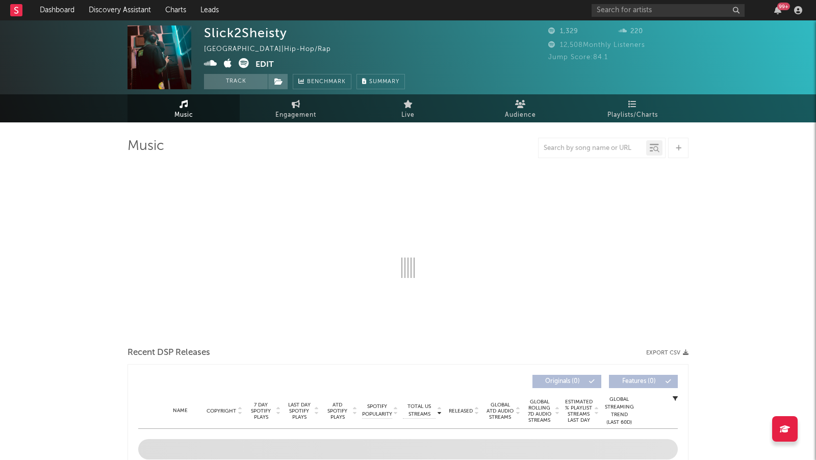
select select "1w"
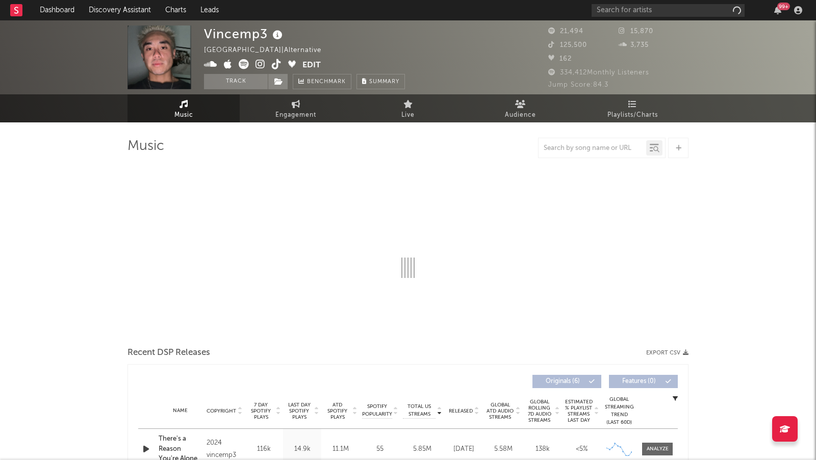
select select "6m"
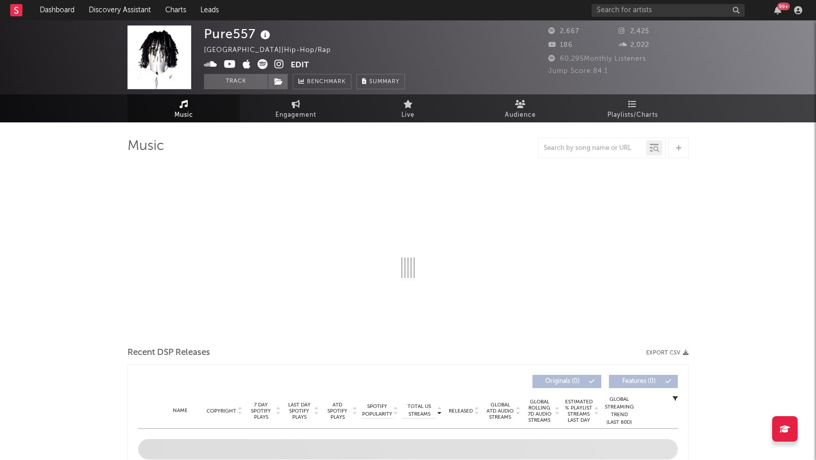
select select "1w"
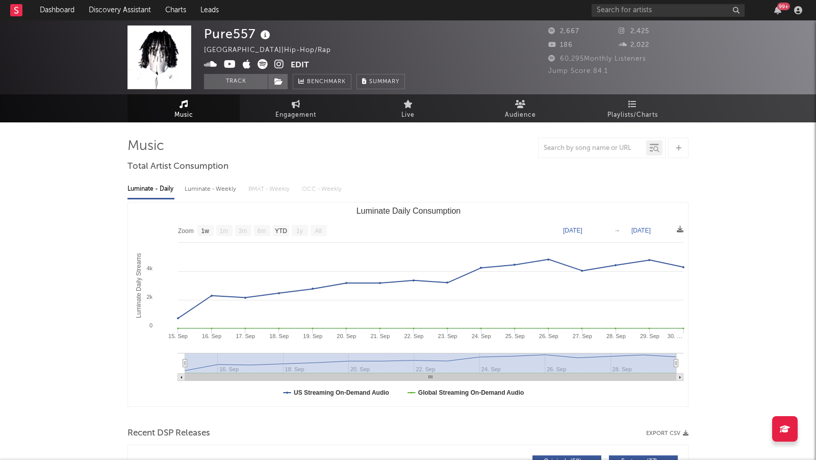
click at [277, 65] on icon at bounding box center [279, 64] width 10 height 10
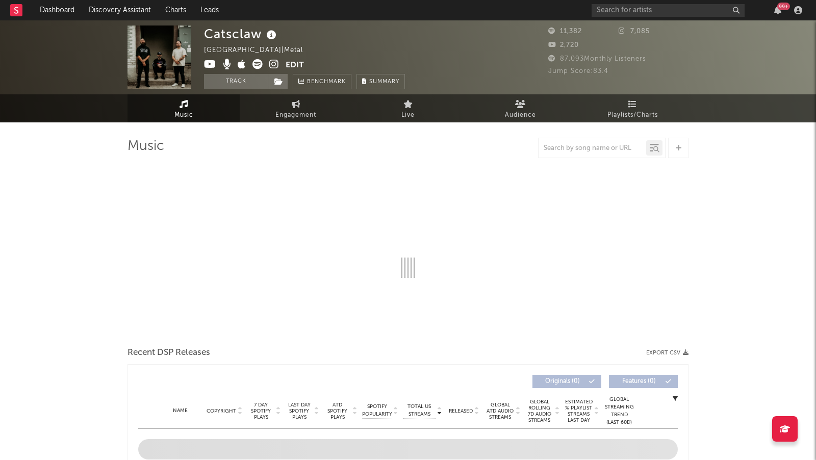
select select "6m"
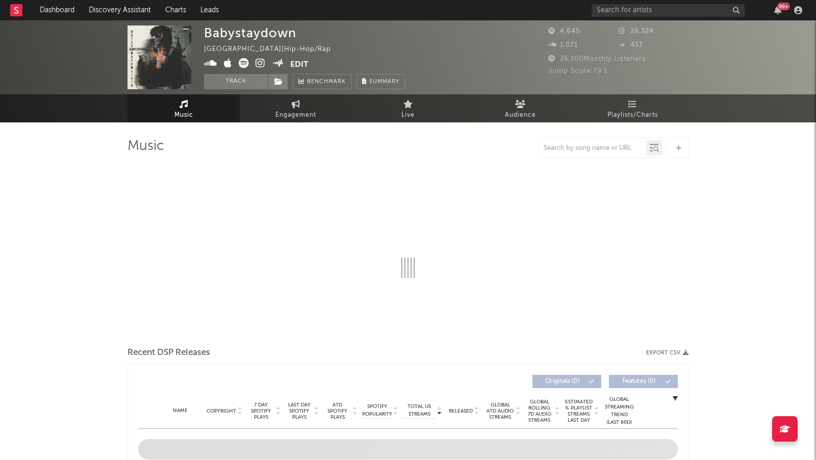
select select "6m"
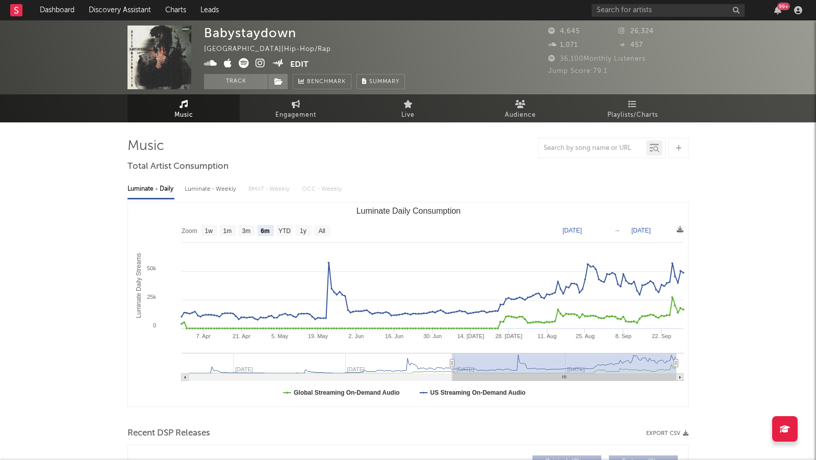
click at [258, 59] on icon at bounding box center [261, 63] width 10 height 10
click at [240, 66] on icon at bounding box center [244, 63] width 10 height 10
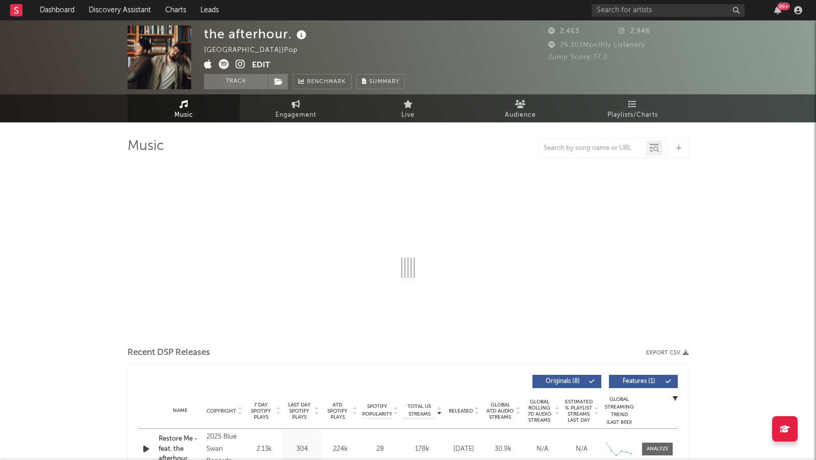
select select "6m"
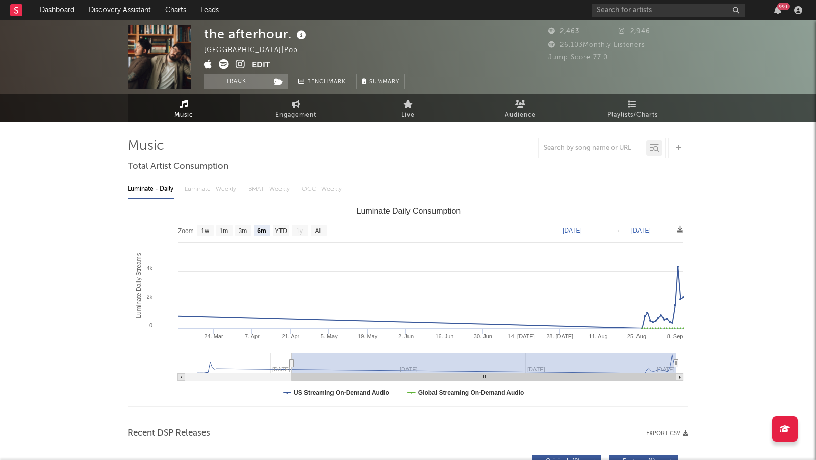
click at [241, 61] on icon at bounding box center [241, 64] width 10 height 10
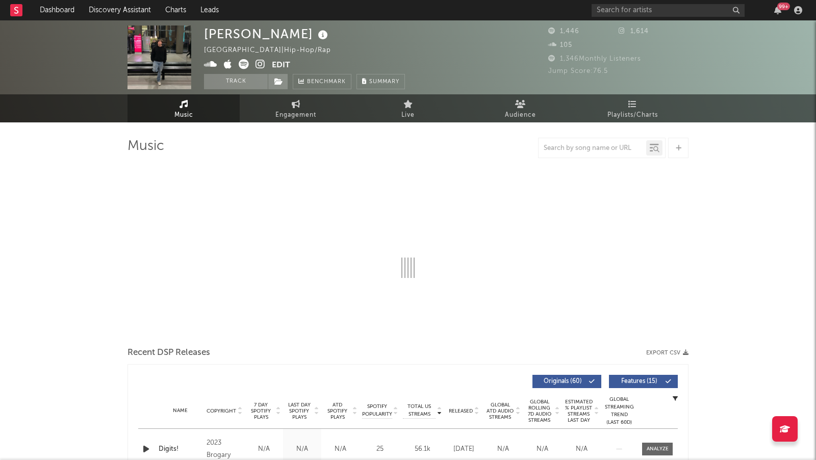
click at [259, 62] on icon at bounding box center [261, 64] width 10 height 10
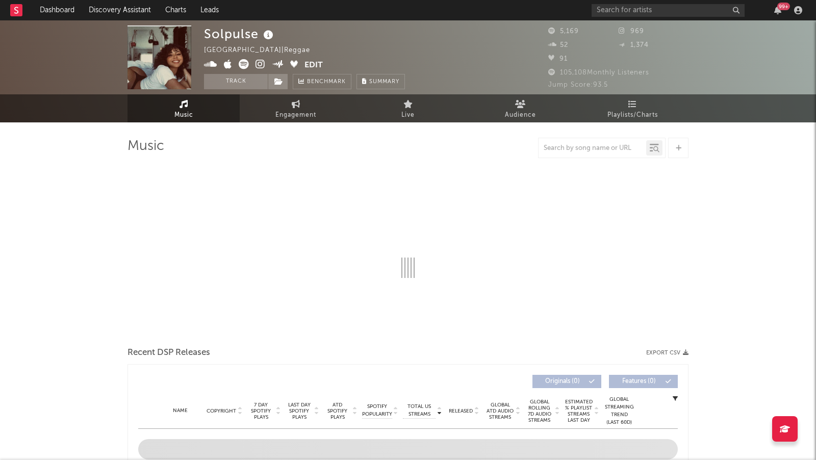
select select "1w"
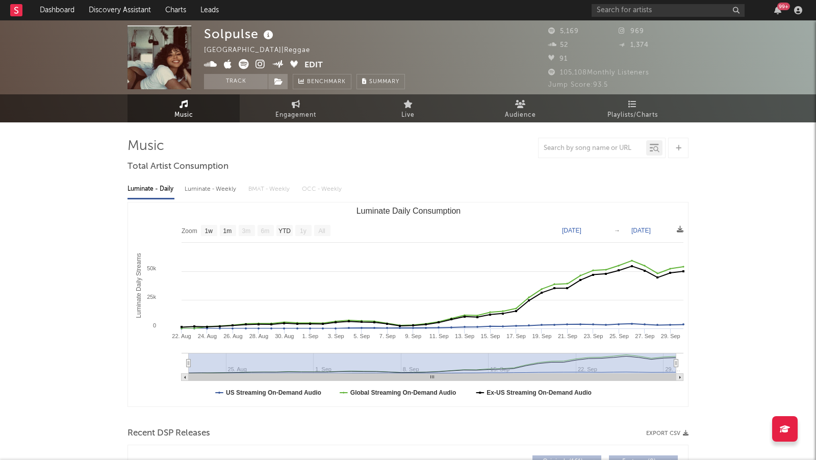
click at [258, 62] on icon at bounding box center [261, 64] width 10 height 10
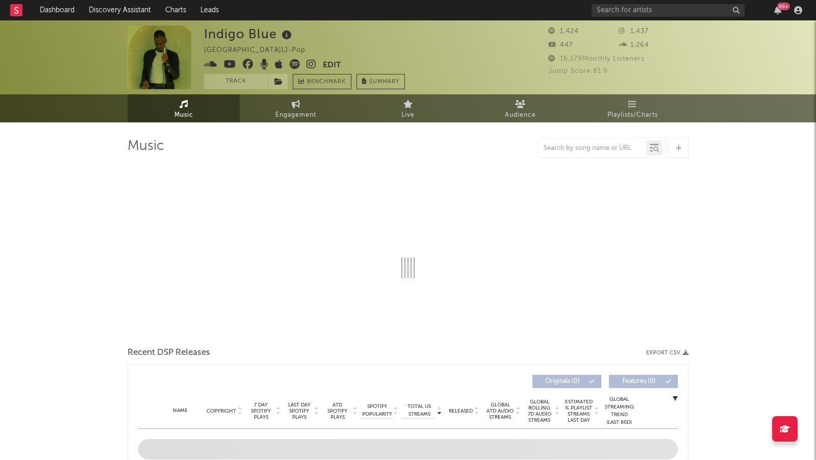
select select "1w"
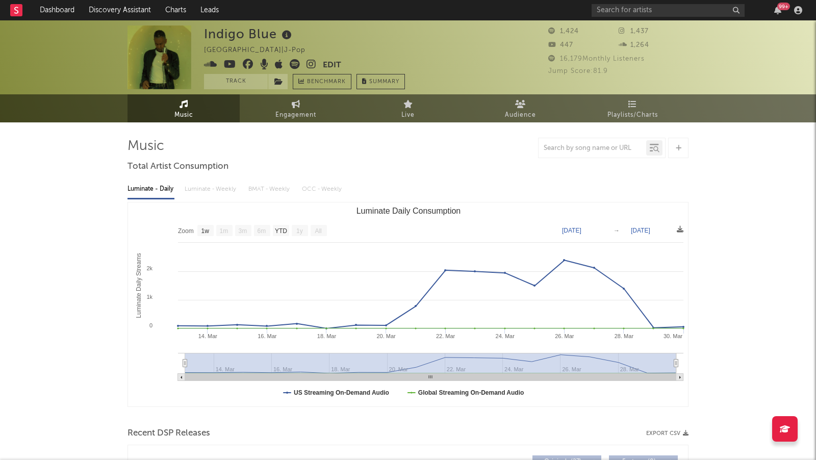
click at [309, 63] on icon at bounding box center [312, 64] width 10 height 10
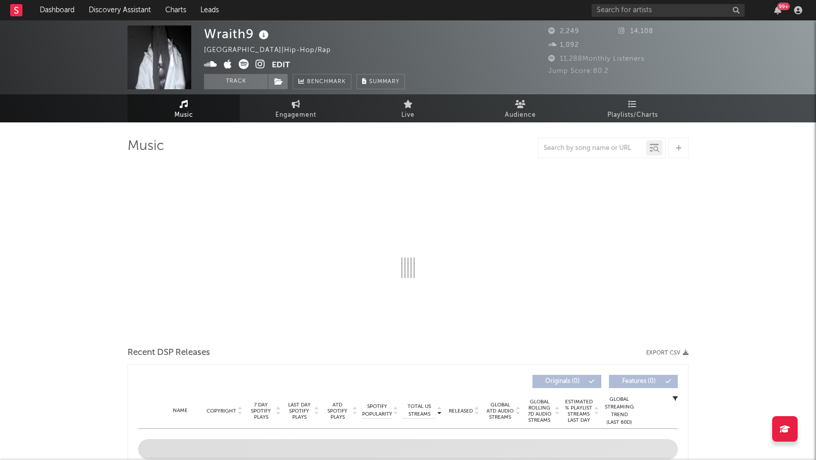
select select "6m"
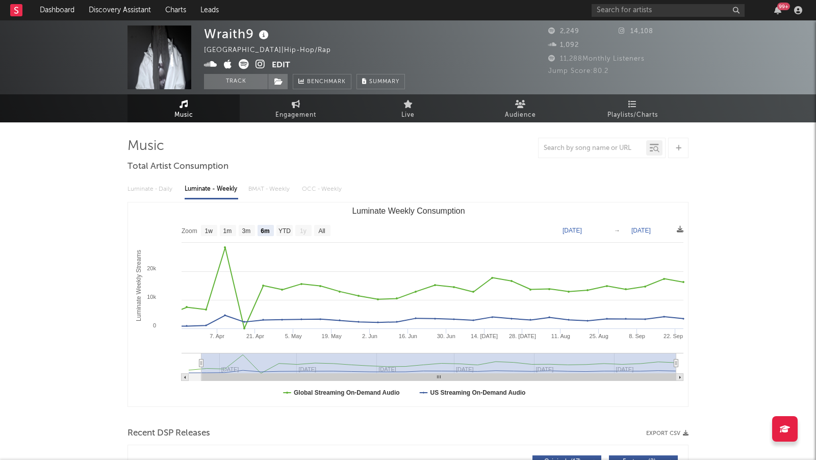
click at [262, 63] on icon at bounding box center [261, 64] width 10 height 10
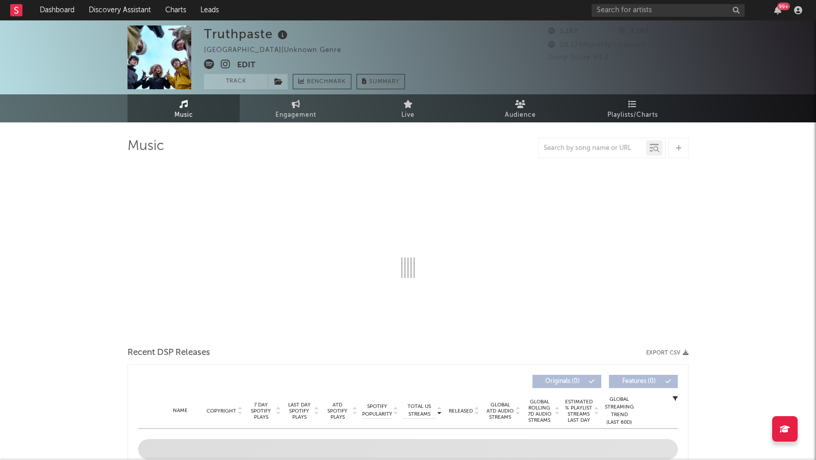
select select "6m"
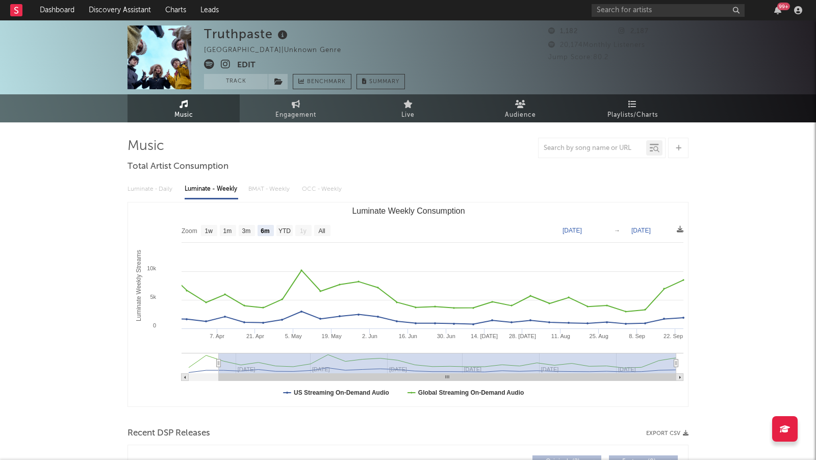
click at [229, 63] on icon at bounding box center [226, 64] width 10 height 10
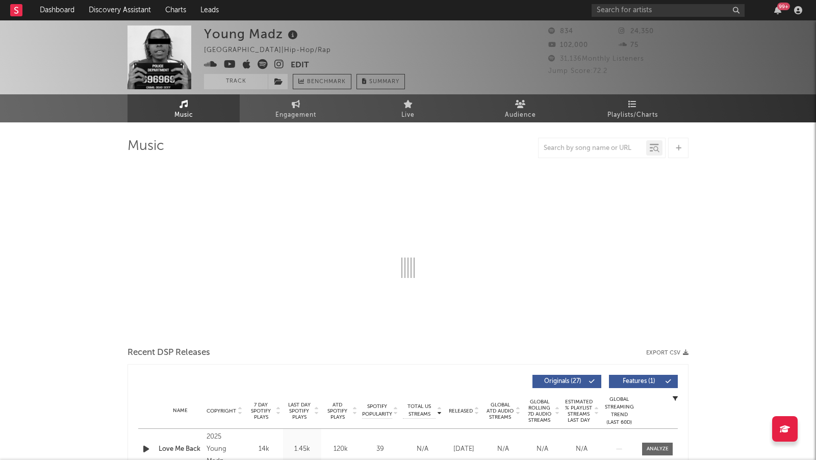
select select "1w"
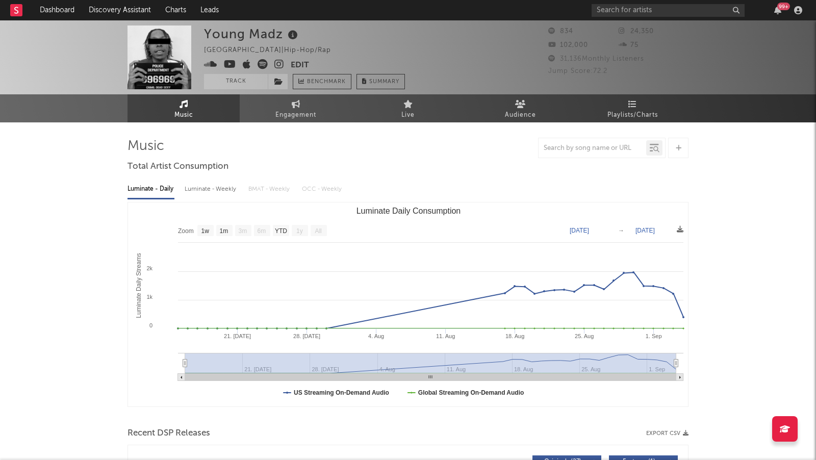
click at [278, 66] on icon at bounding box center [279, 64] width 10 height 10
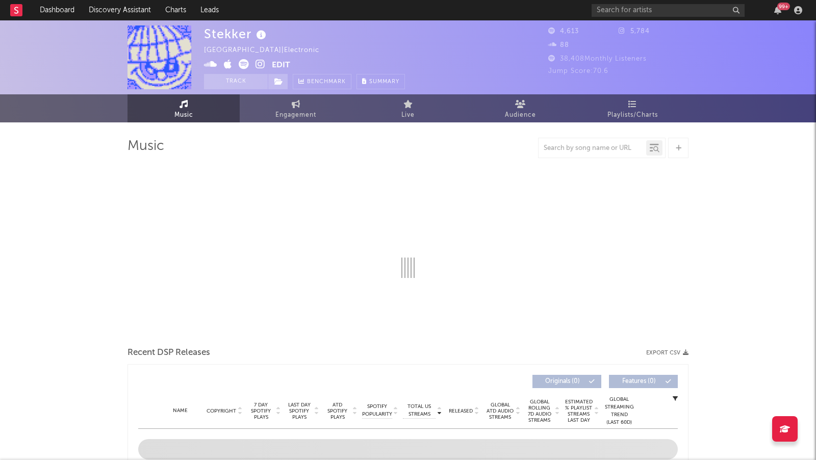
select select "6m"
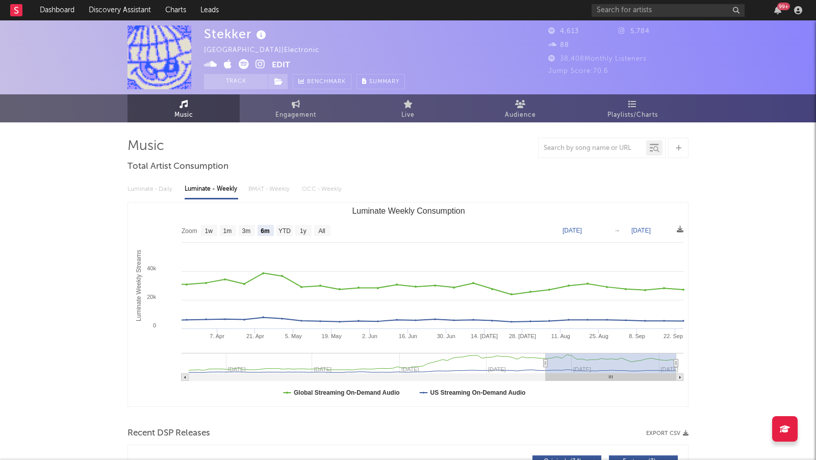
click at [263, 61] on icon at bounding box center [261, 64] width 10 height 10
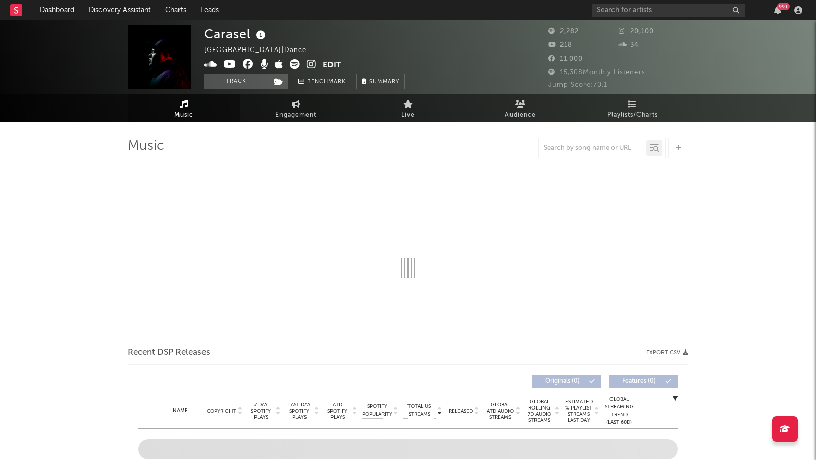
select select "1w"
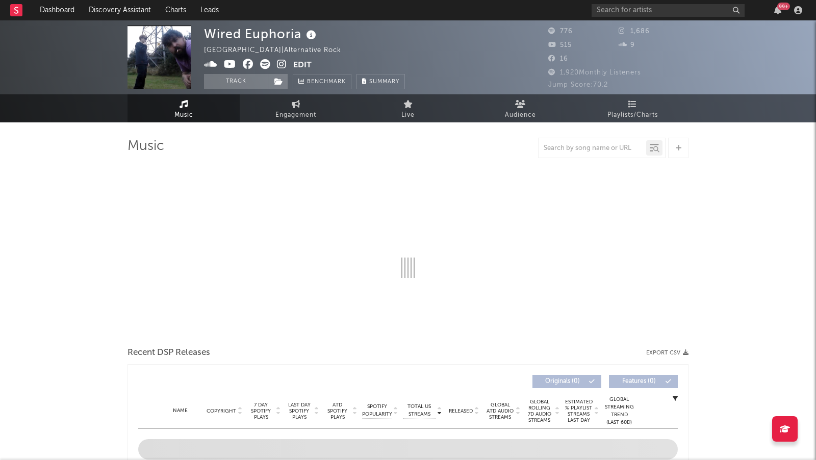
select select "1w"
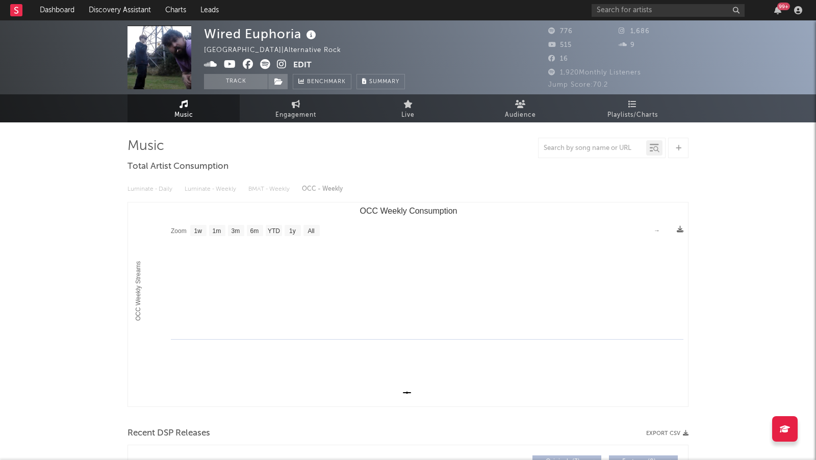
click at [283, 63] on icon at bounding box center [282, 64] width 10 height 10
